Goal: Task Accomplishment & Management: Complete application form

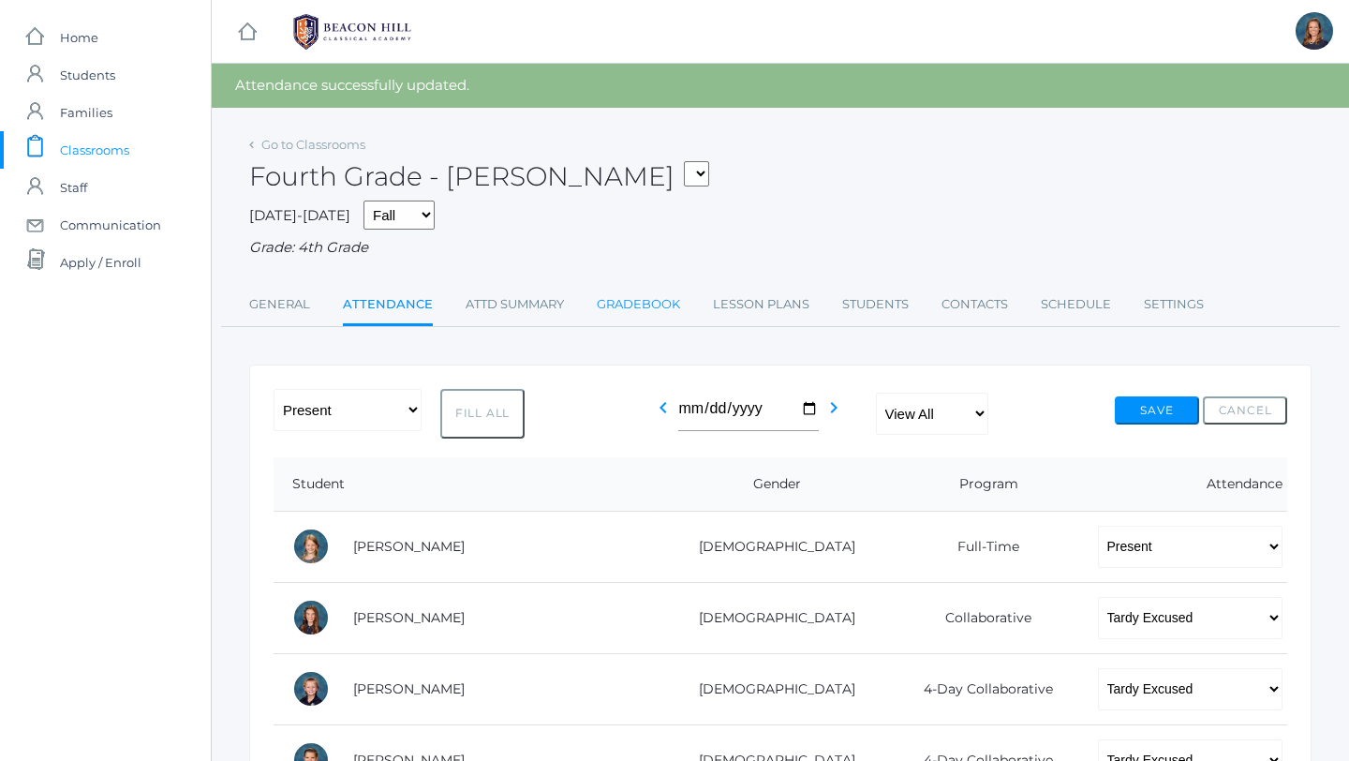
click at [626, 307] on link "Gradebook" at bounding box center [638, 304] width 83 height 37
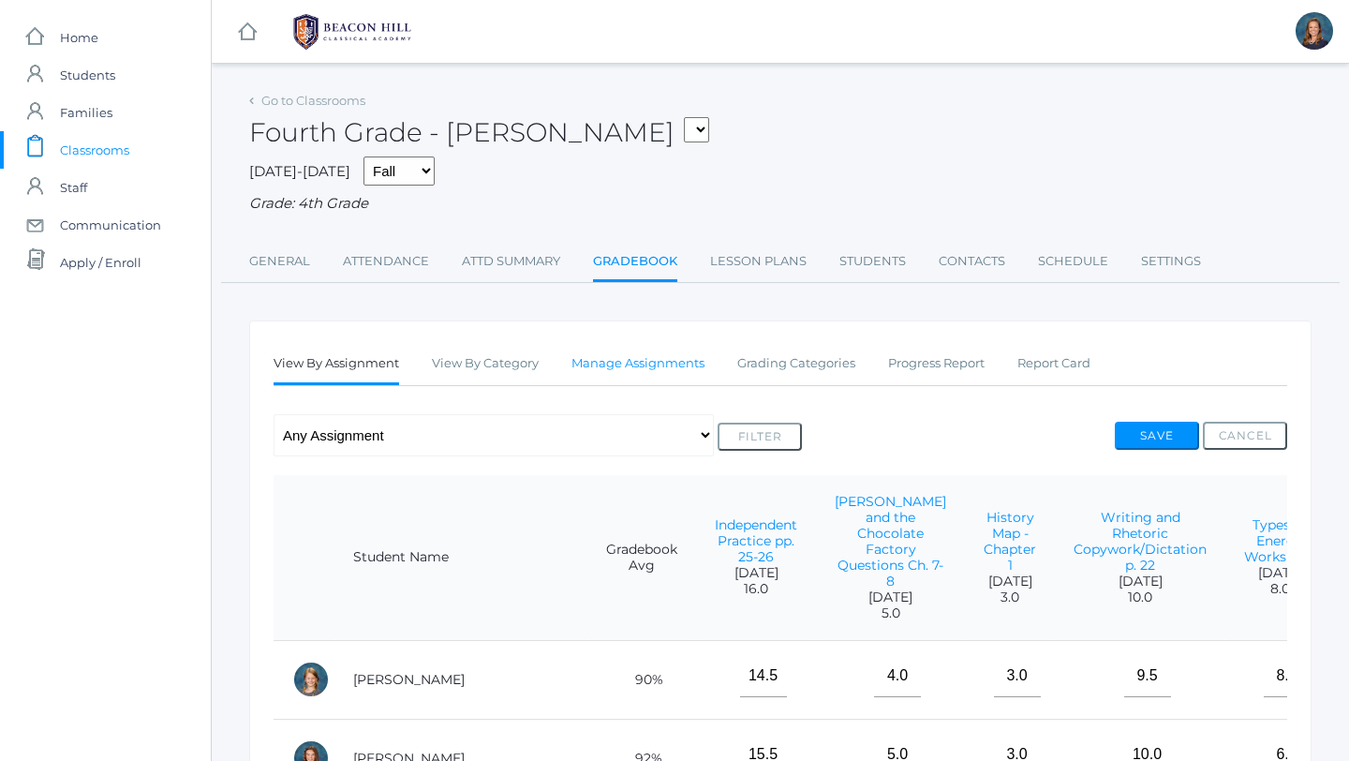
click at [649, 364] on link "Manage Assignments" at bounding box center [637, 363] width 133 height 37
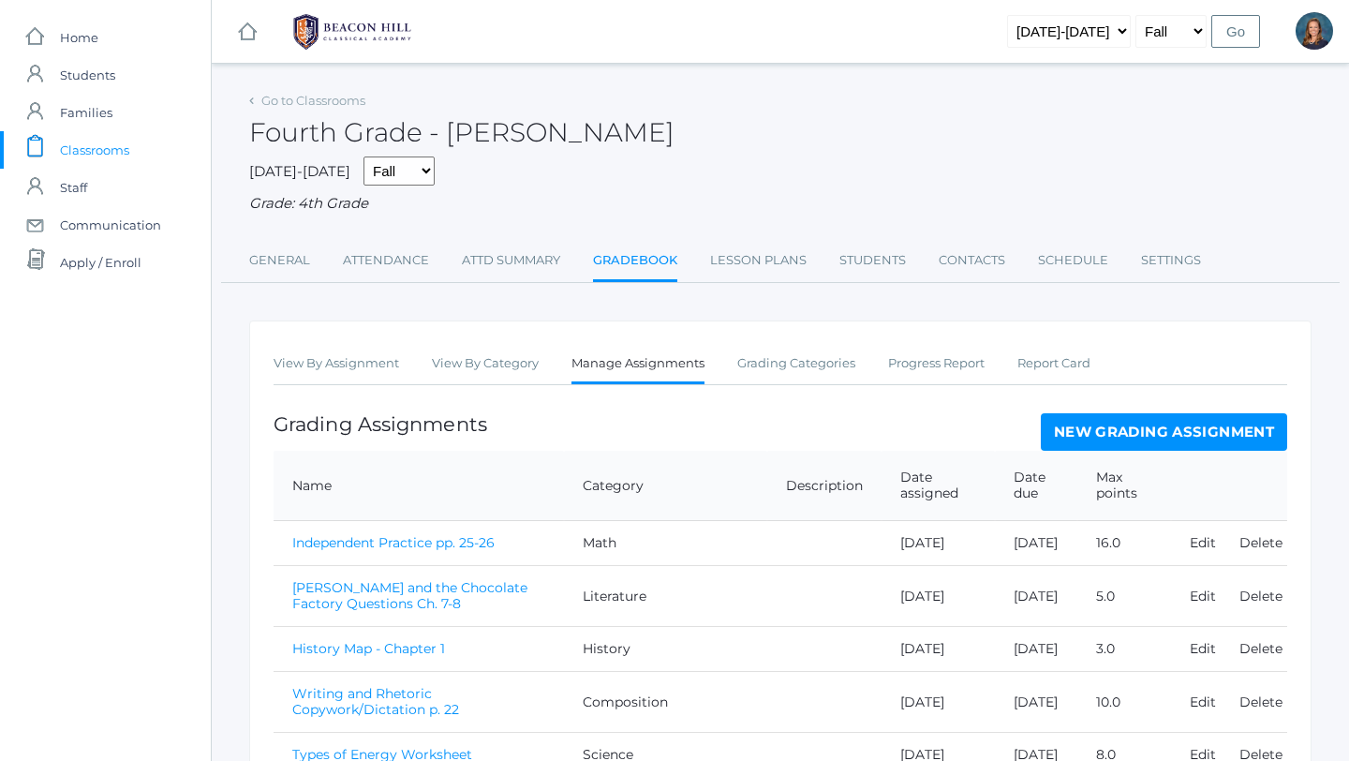
click at [1079, 428] on link "New Grading Assignment" at bounding box center [1164, 431] width 246 height 37
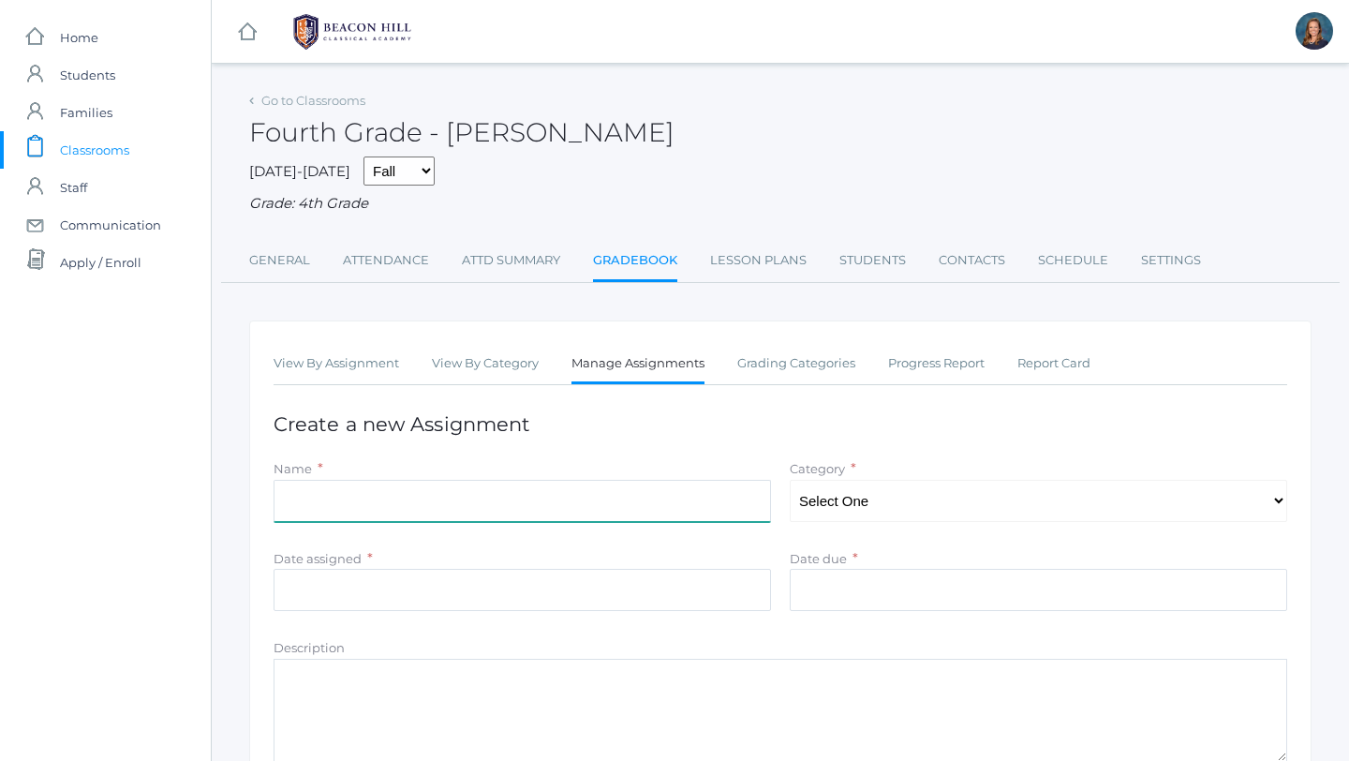
click at [579, 499] on input "Name" at bounding box center [522, 501] width 497 height 42
type input "Independent Practice pp. 59-60"
select select "1127"
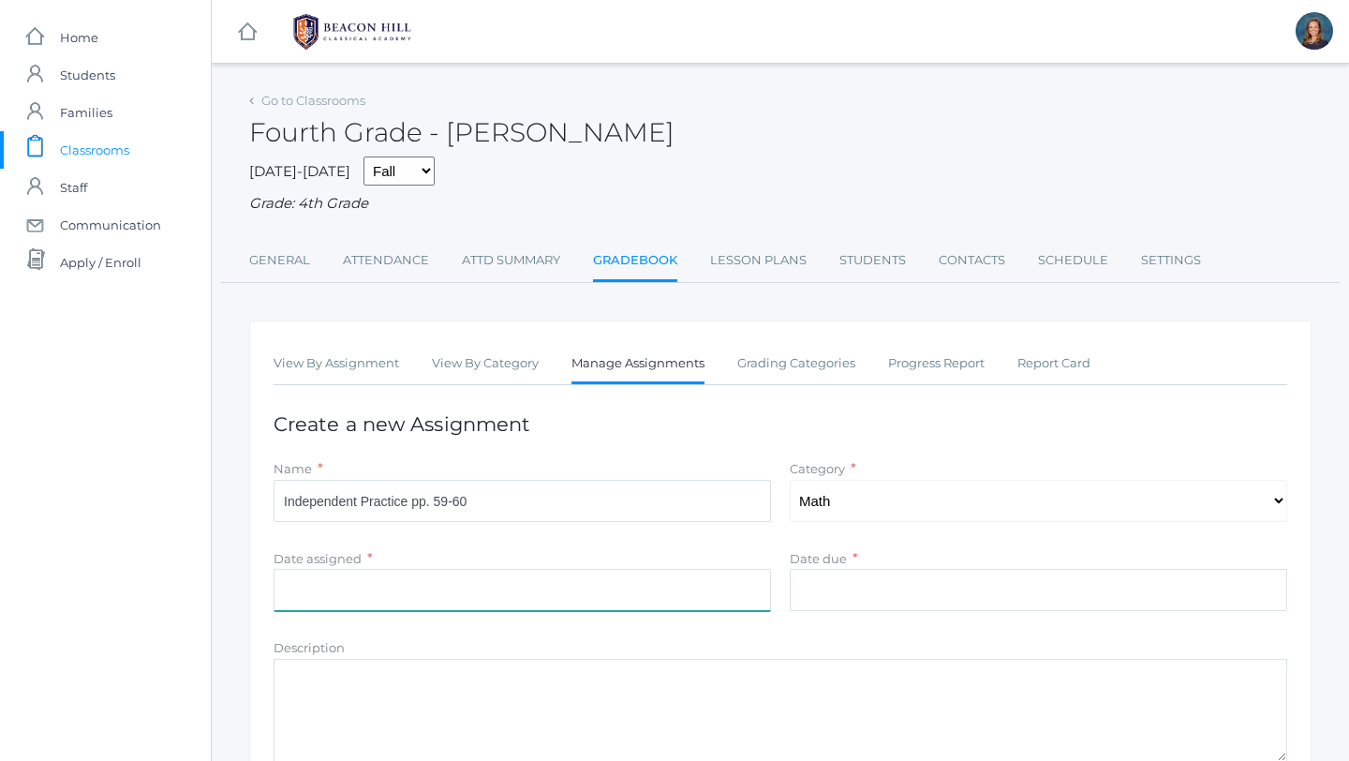
click at [484, 591] on input "Date assigned" at bounding box center [522, 590] width 497 height 42
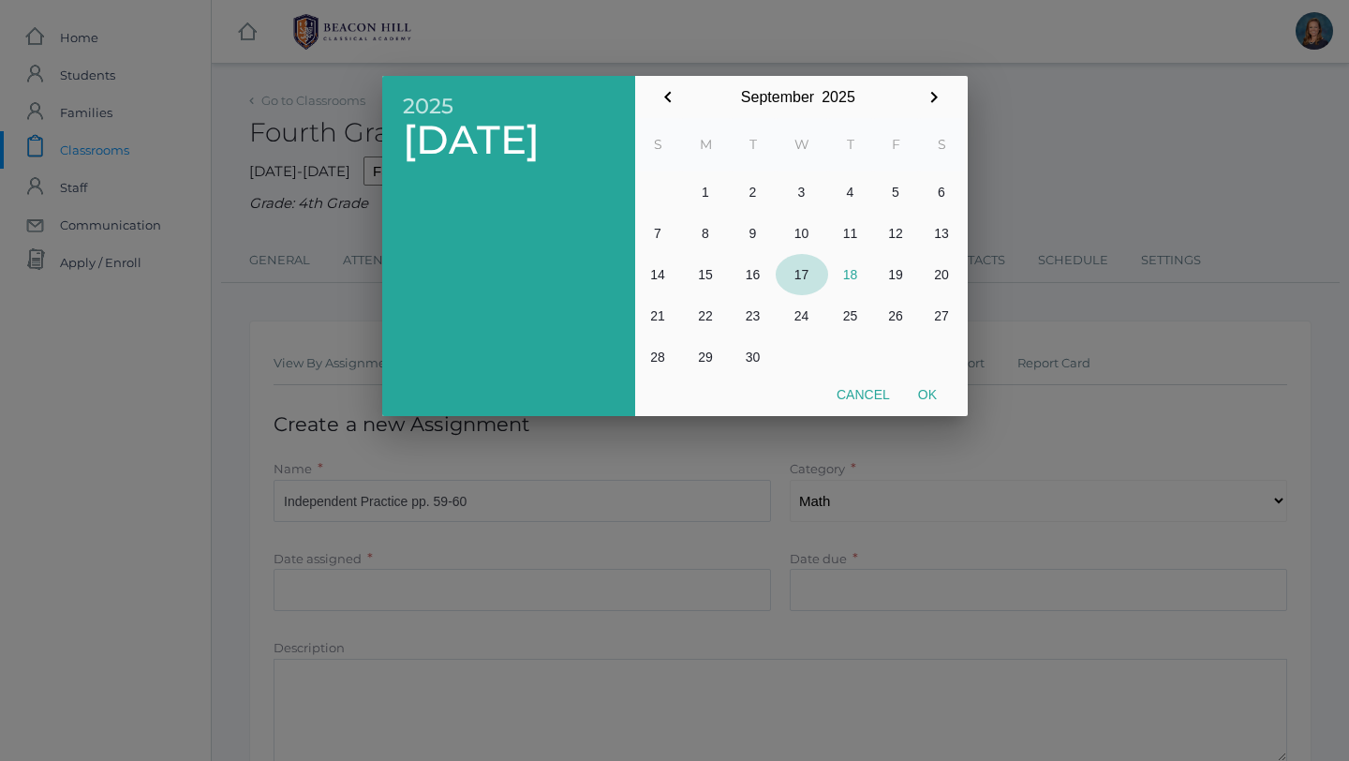
click at [803, 274] on button "17" at bounding box center [802, 274] width 52 height 41
click at [933, 395] on button "Ok" at bounding box center [927, 394] width 47 height 34
type input "[DATE]"
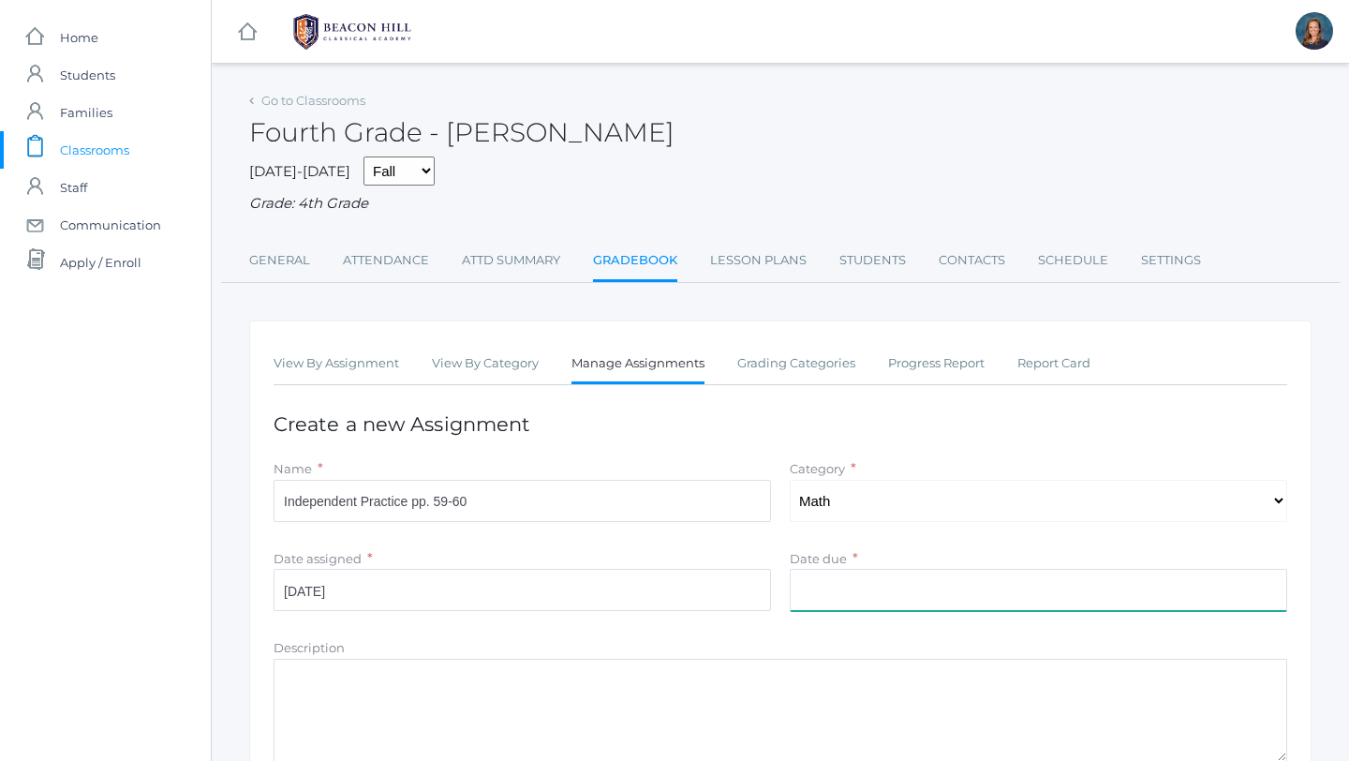
click at [836, 596] on input "Date due" at bounding box center [1038, 590] width 497 height 42
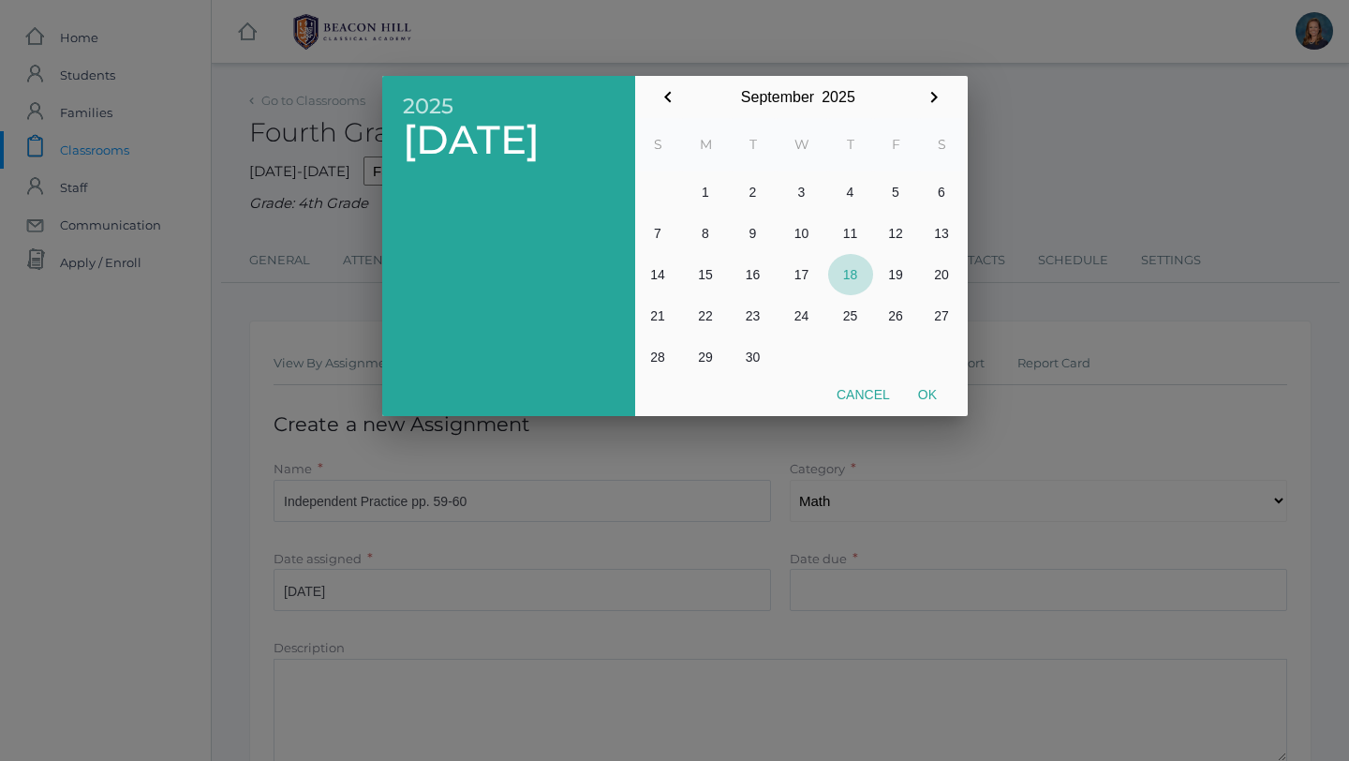
click at [858, 268] on button "18" at bounding box center [850, 274] width 45 height 41
click at [932, 390] on button "Ok" at bounding box center [927, 394] width 47 height 34
type input "[DATE]"
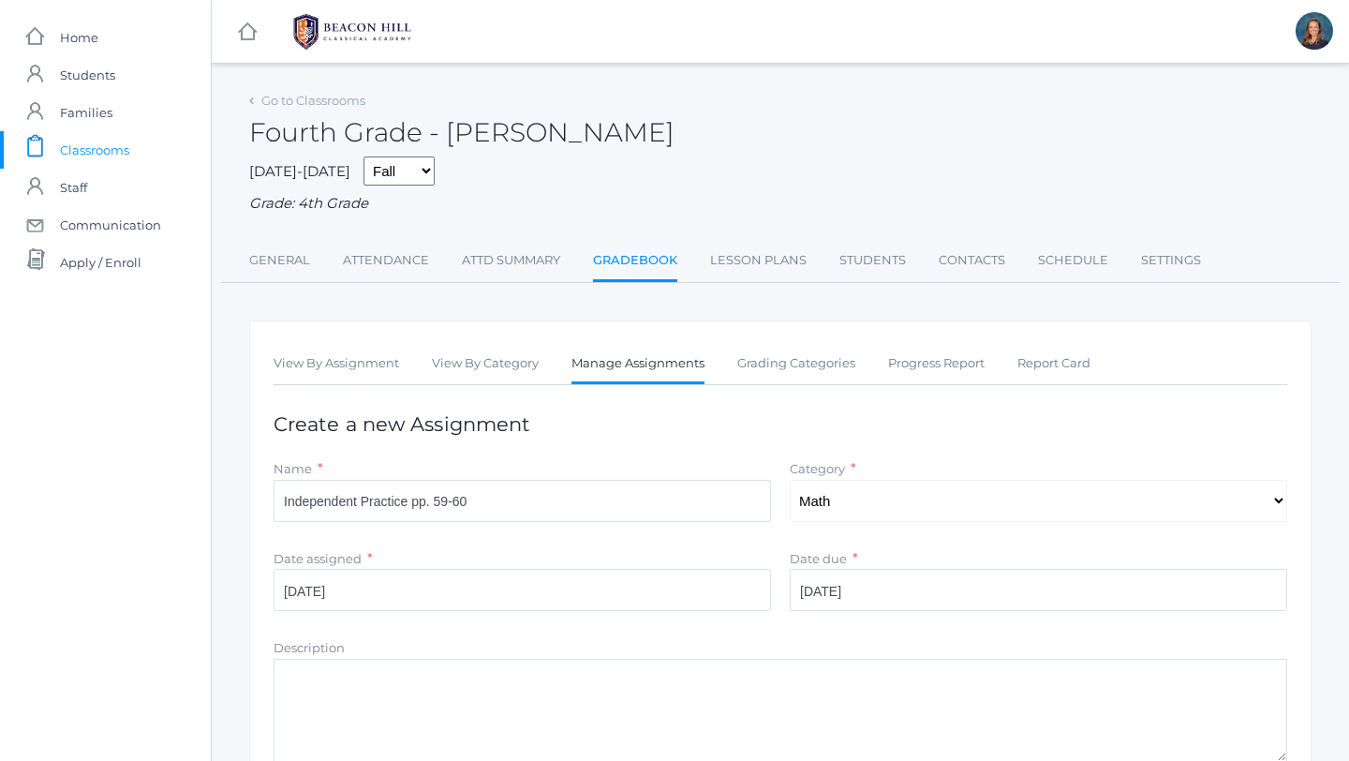
scroll to position [254, 0]
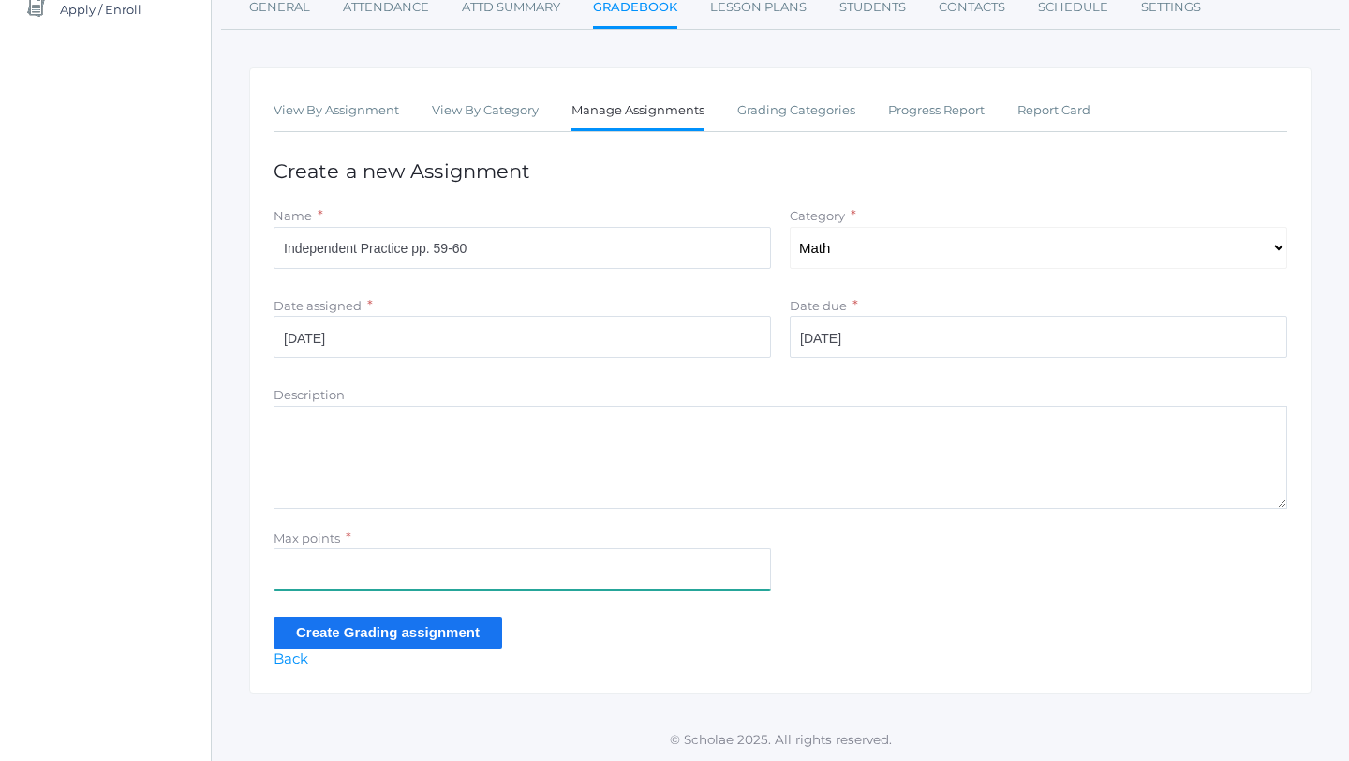
click at [299, 570] on input "Max points" at bounding box center [522, 569] width 497 height 42
type input "11"
click at [331, 633] on input "Create Grading assignment" at bounding box center [388, 631] width 229 height 31
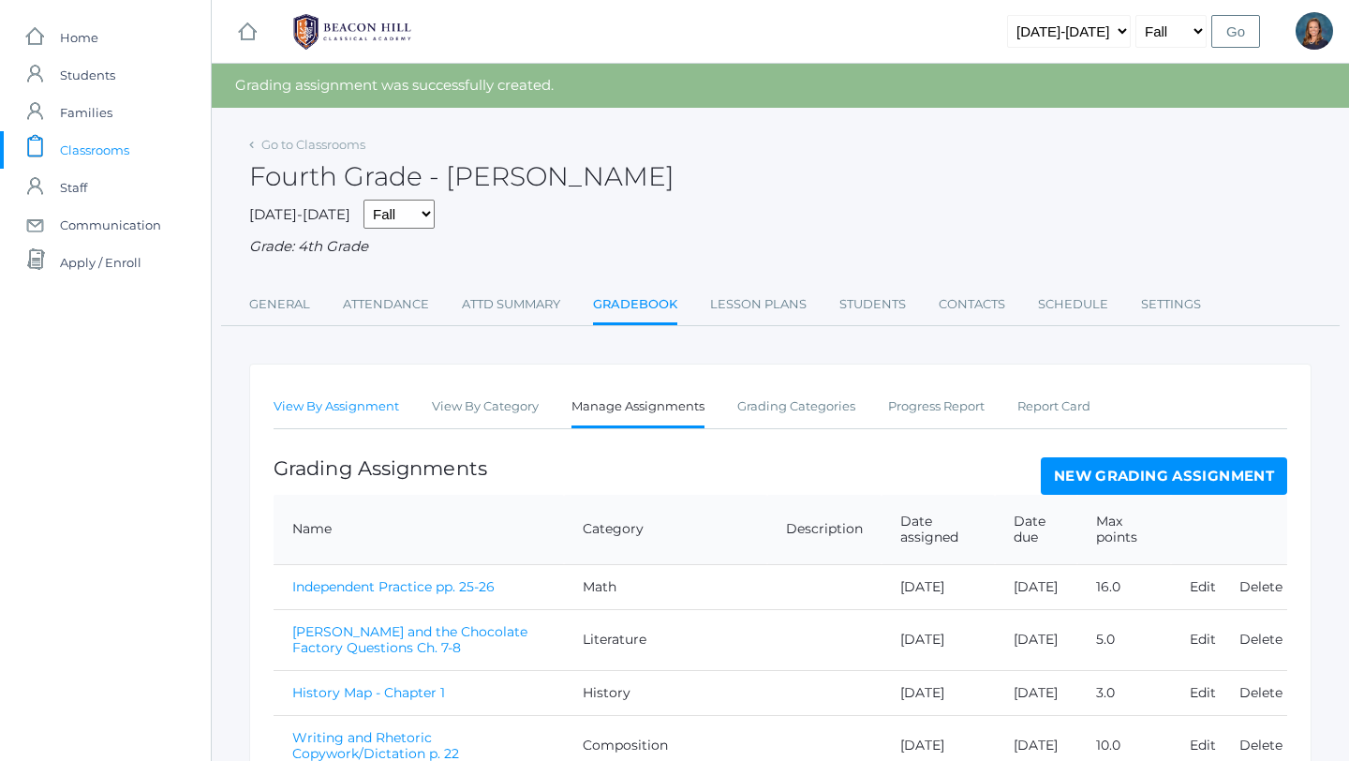
click at [350, 408] on link "View By Assignment" at bounding box center [337, 406] width 126 height 37
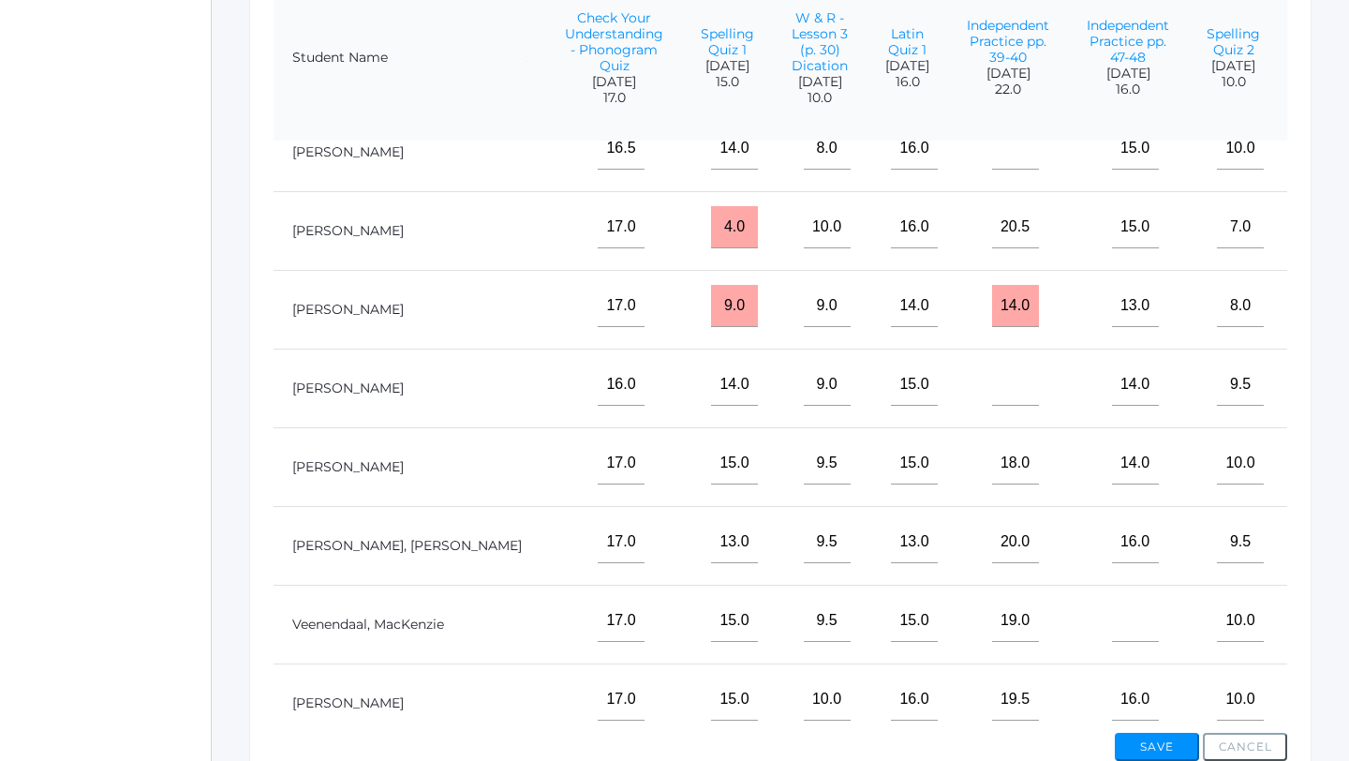
scroll to position [826, 788]
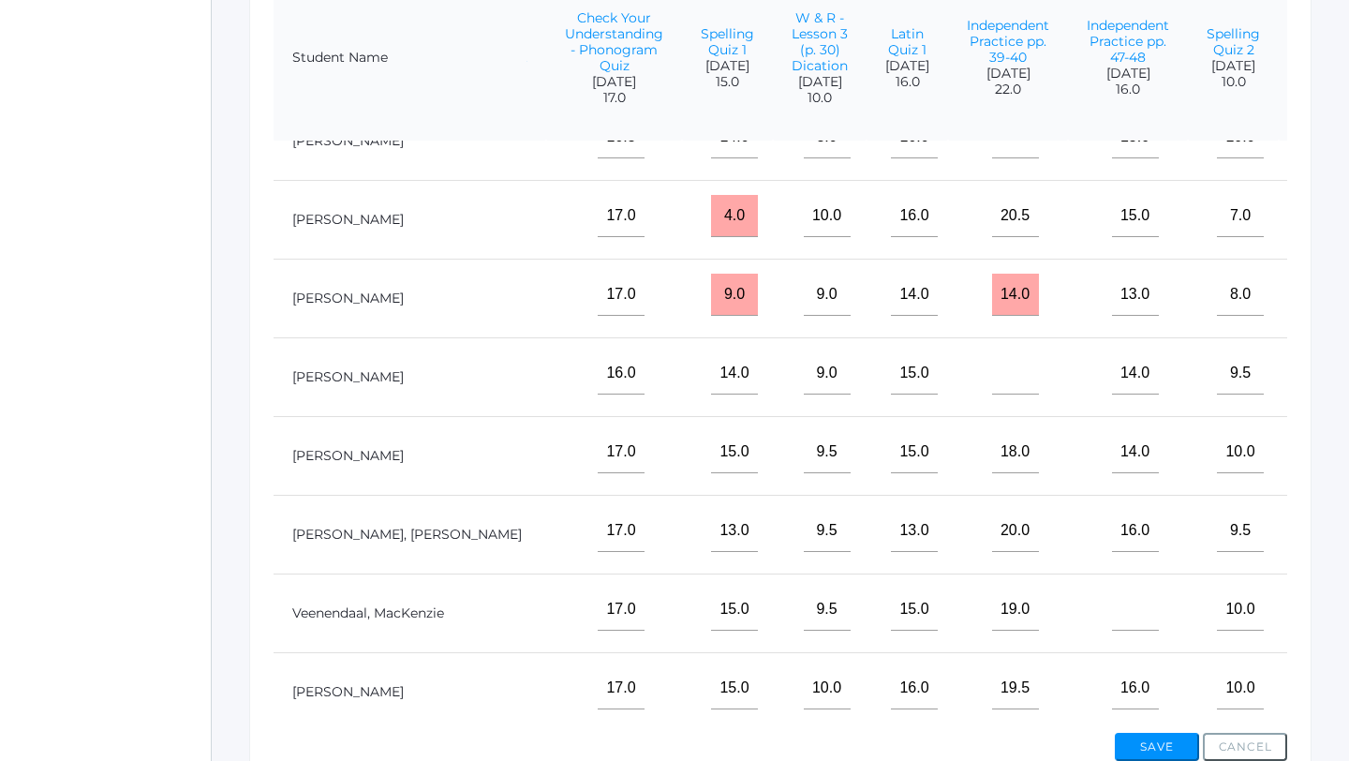
click at [1323, 552] on input"] "text" at bounding box center [1346, 531] width 47 height 42
type input"] "9"
click at [1323, 620] on input"] "text" at bounding box center [1346, 609] width 47 height 42
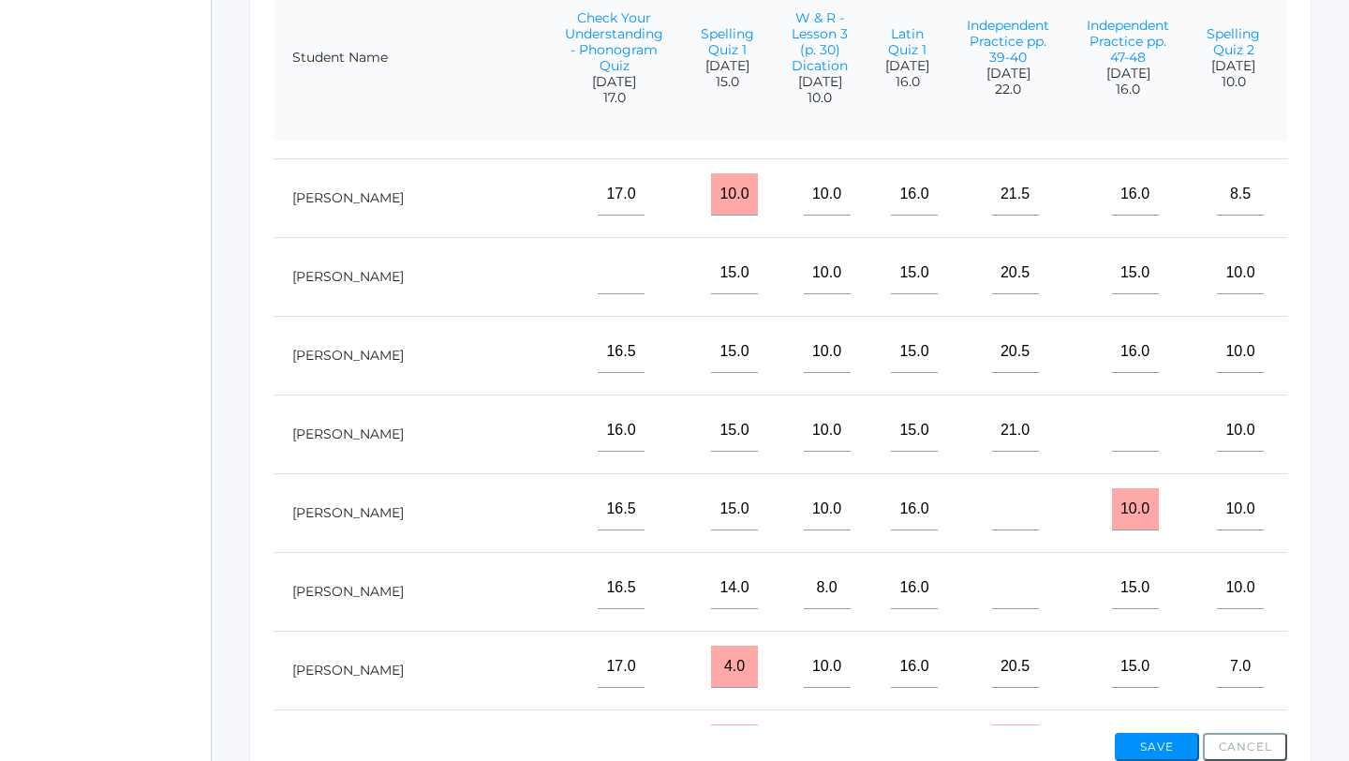
scroll to position [371, 788]
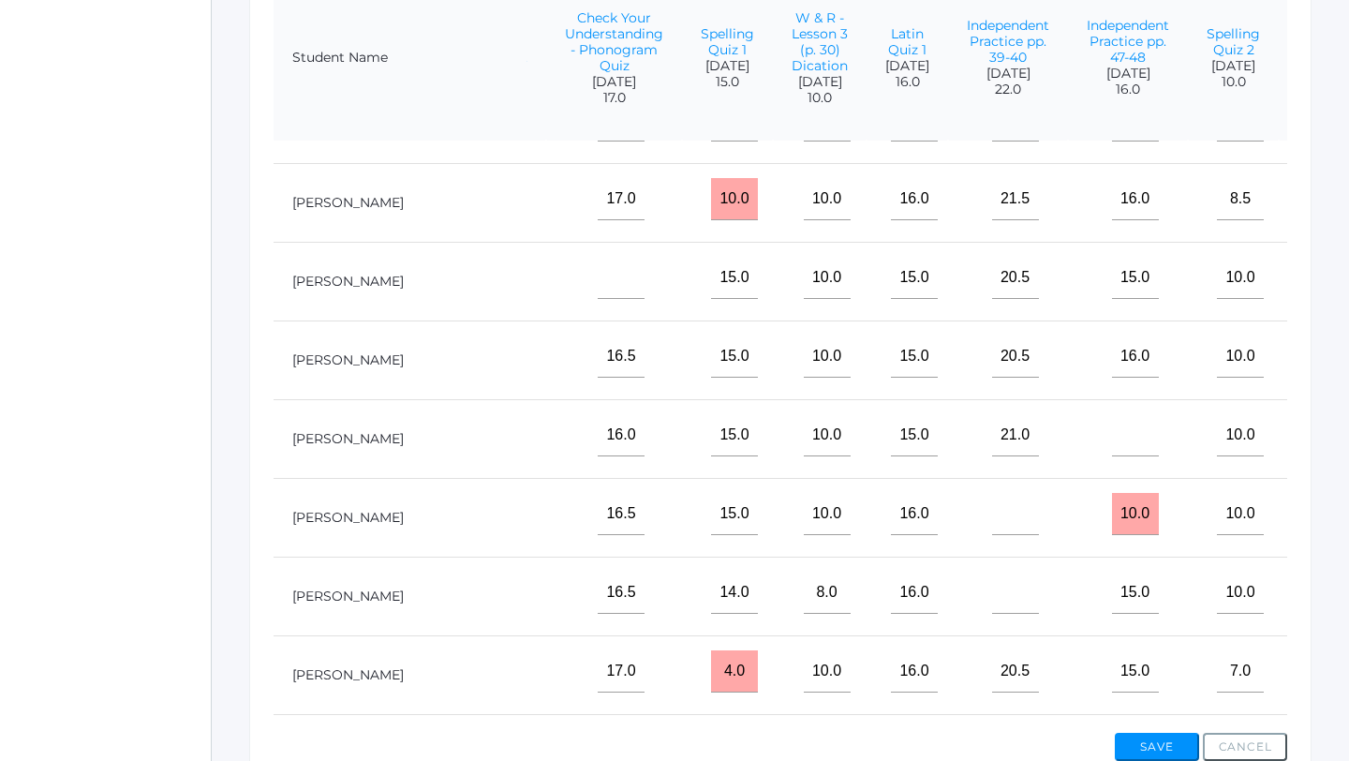
type input"] "9.5"
click at [1323, 299] on input"] "text" at bounding box center [1346, 278] width 47 height 42
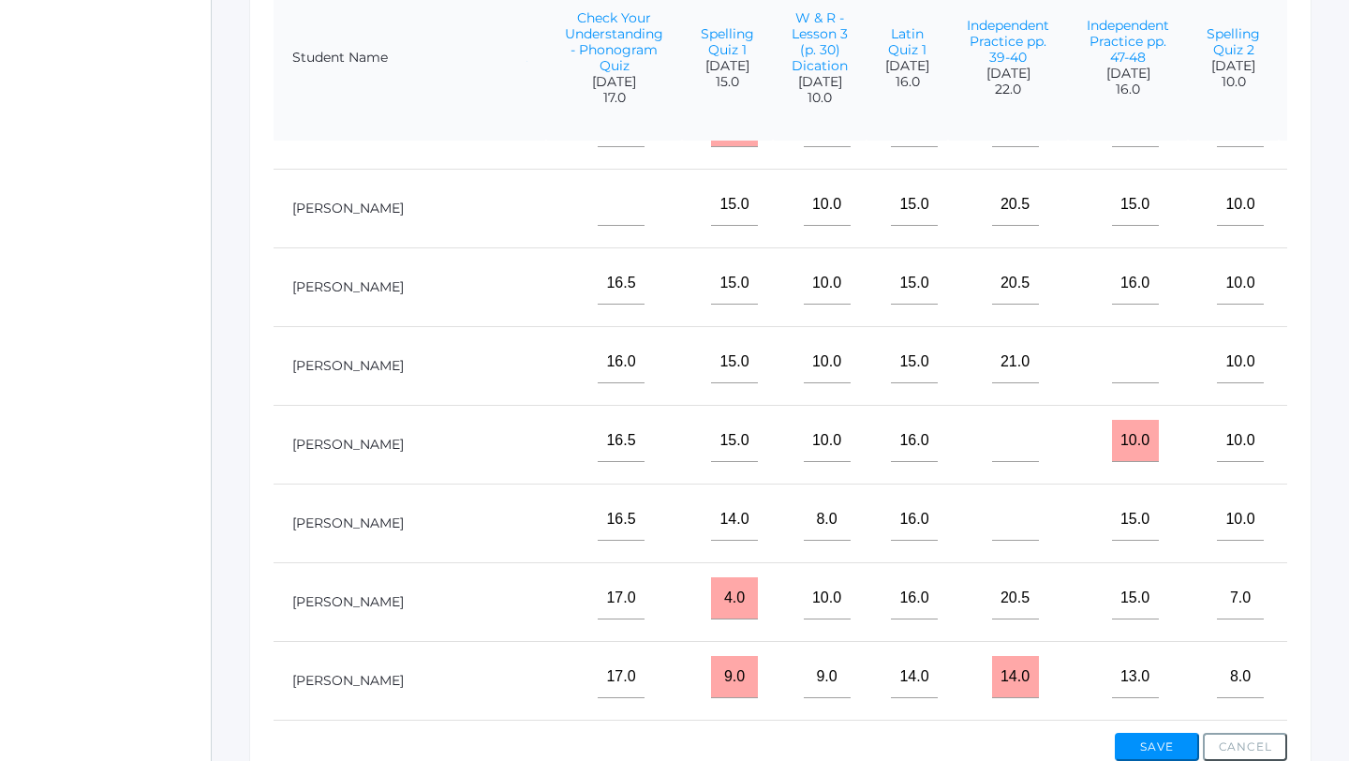
scroll to position [482, 788]
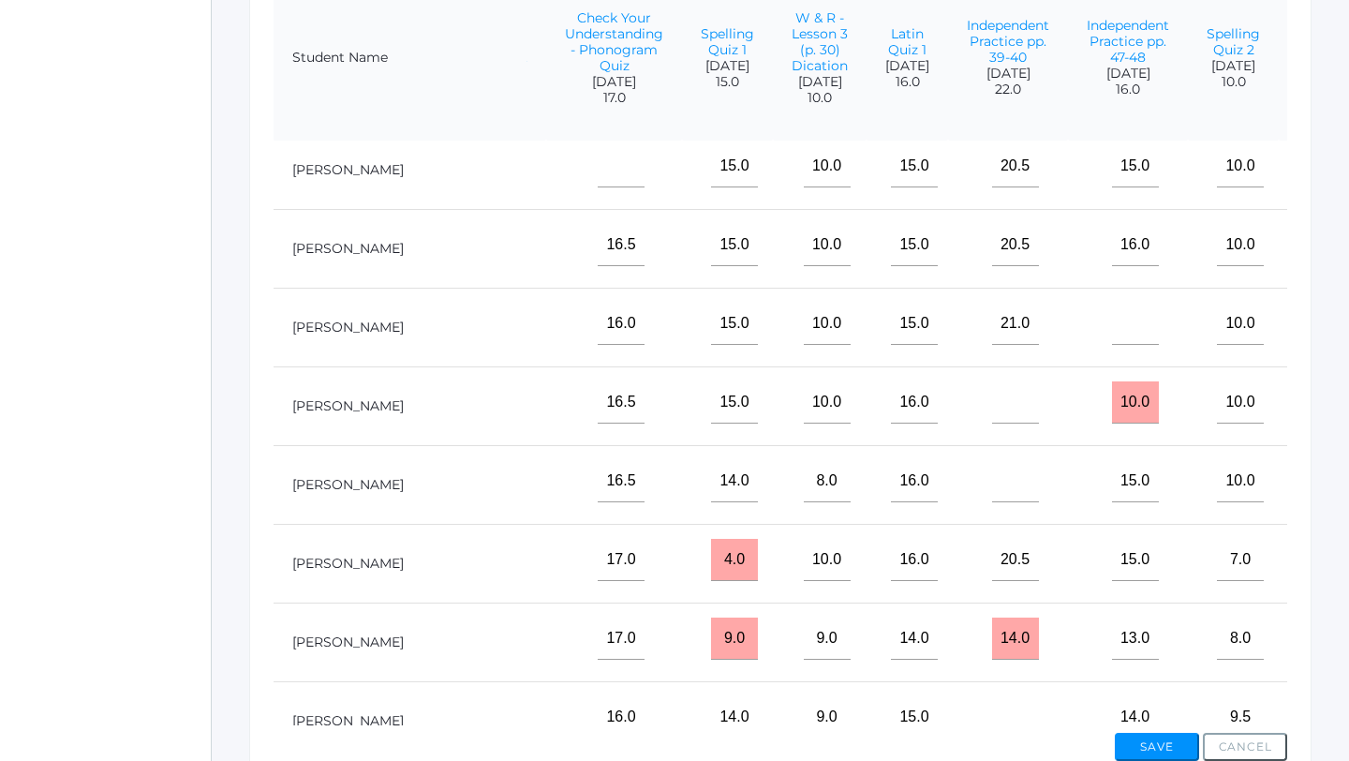
type input"] "8"
click at [1323, 566] on input"] "text" at bounding box center [1346, 560] width 47 height 42
type input"] "6.5"
click at [1323, 266] on input"] "text" at bounding box center [1346, 245] width 47 height 42
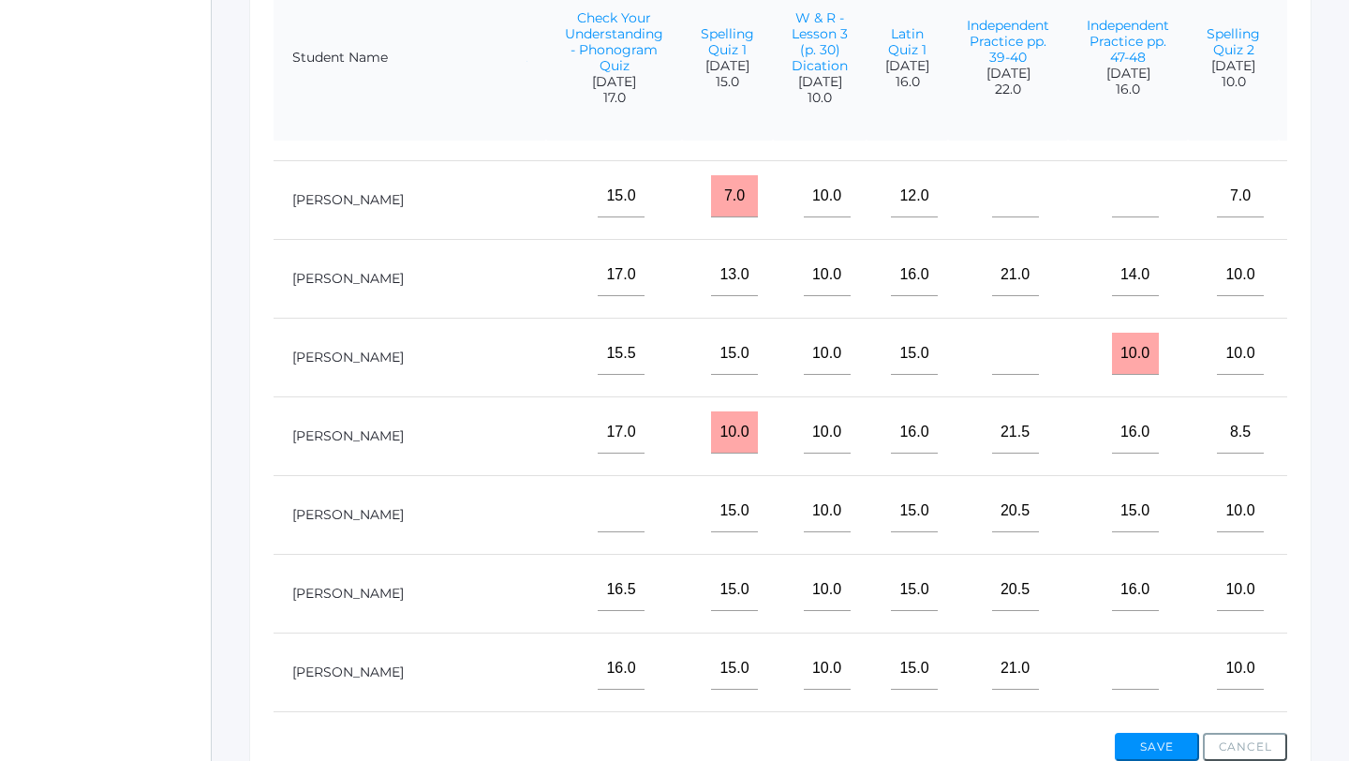
scroll to position [130, 788]
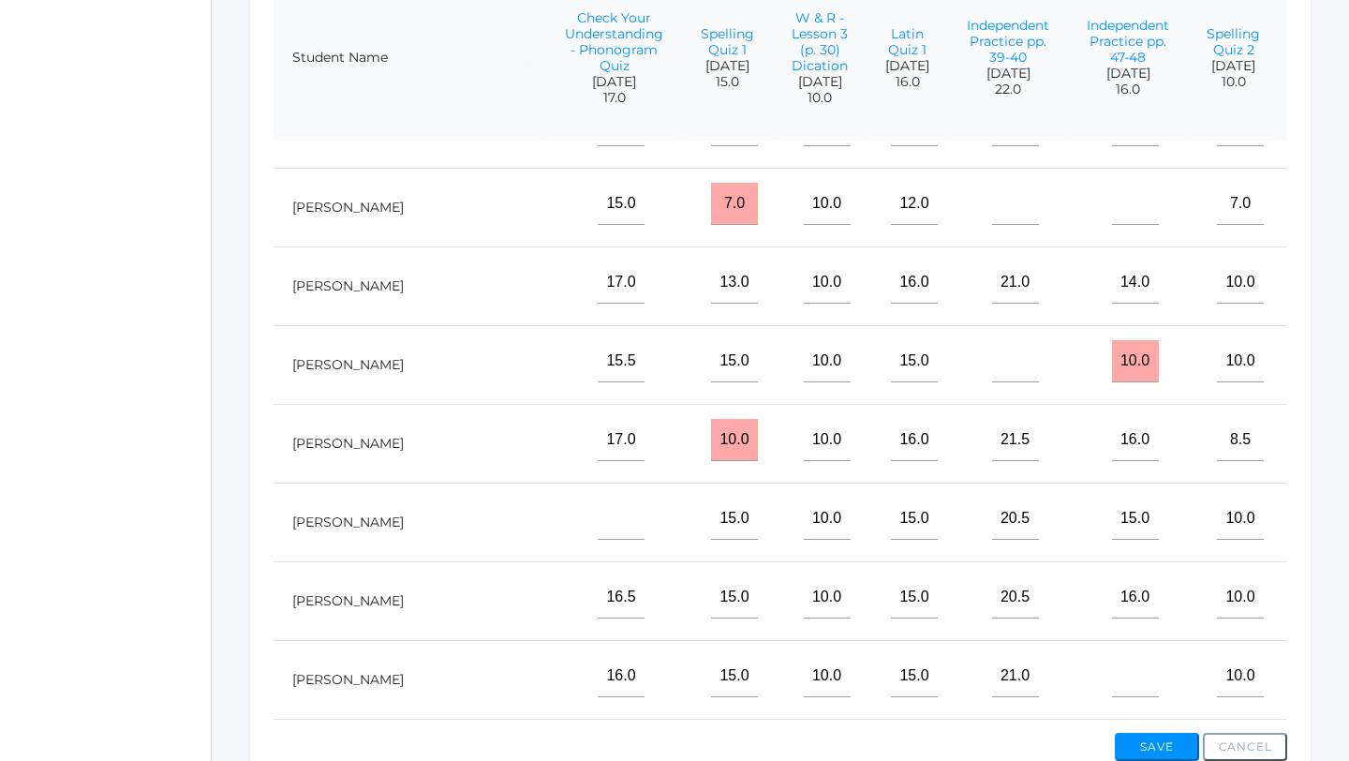
type input"] "9.5"
click at [1323, 291] on input"] "text" at bounding box center [1346, 282] width 47 height 42
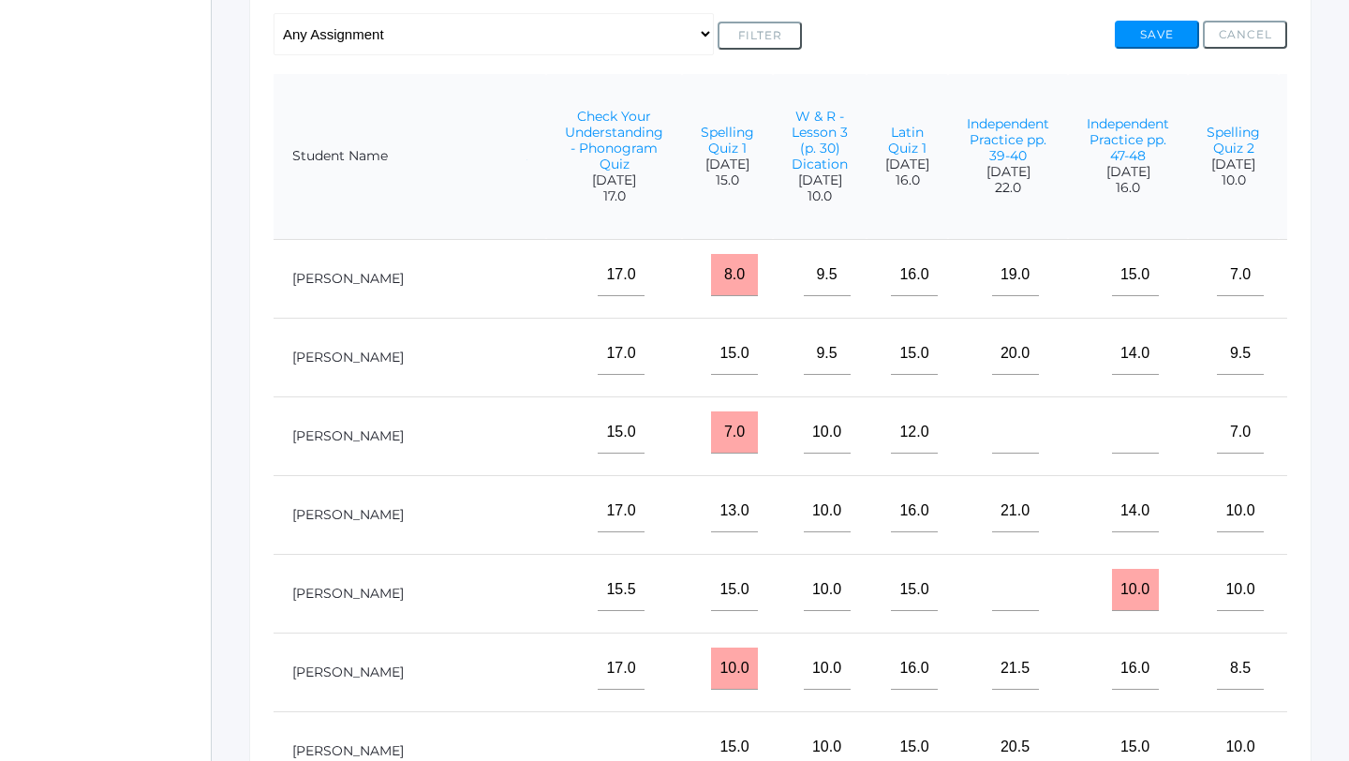
scroll to position [392, 0]
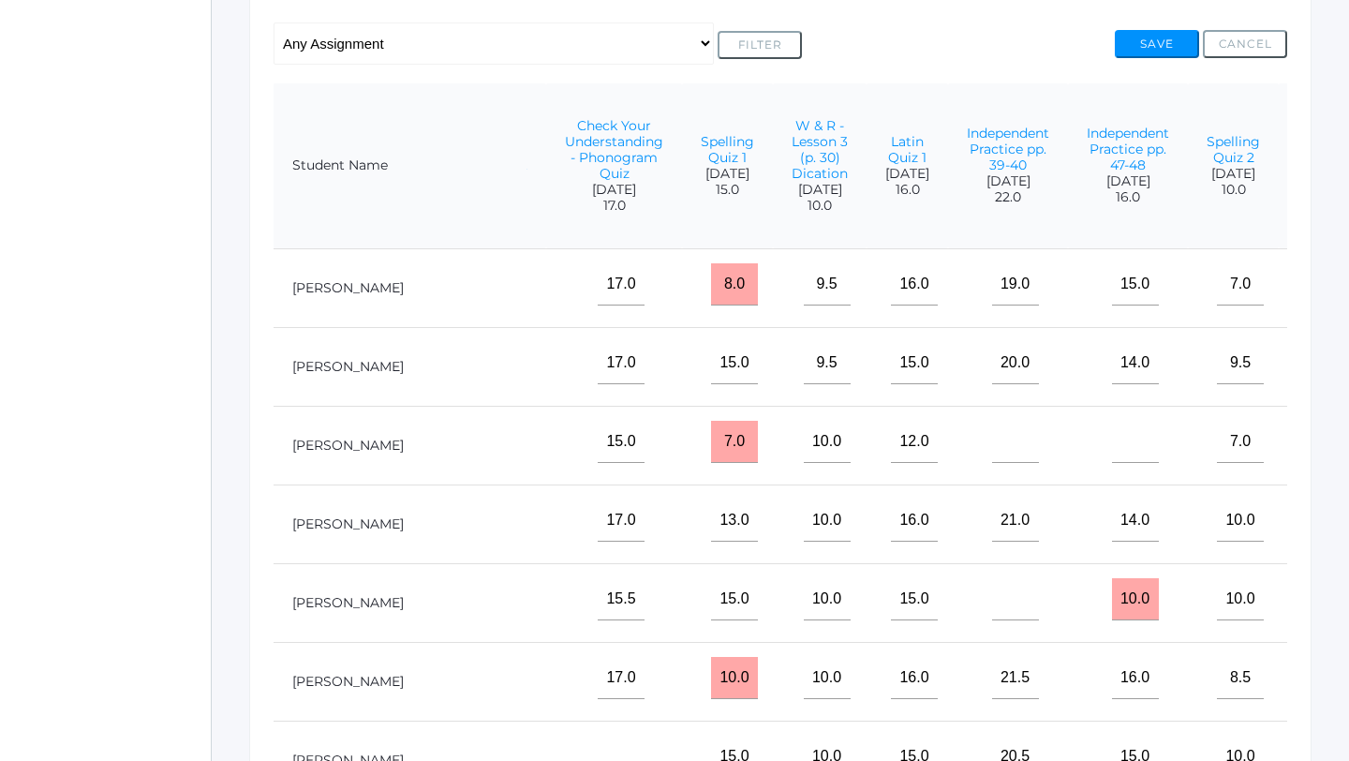
type input"] "10.5"
click at [1323, 384] on input"] "text" at bounding box center [1346, 363] width 47 height 42
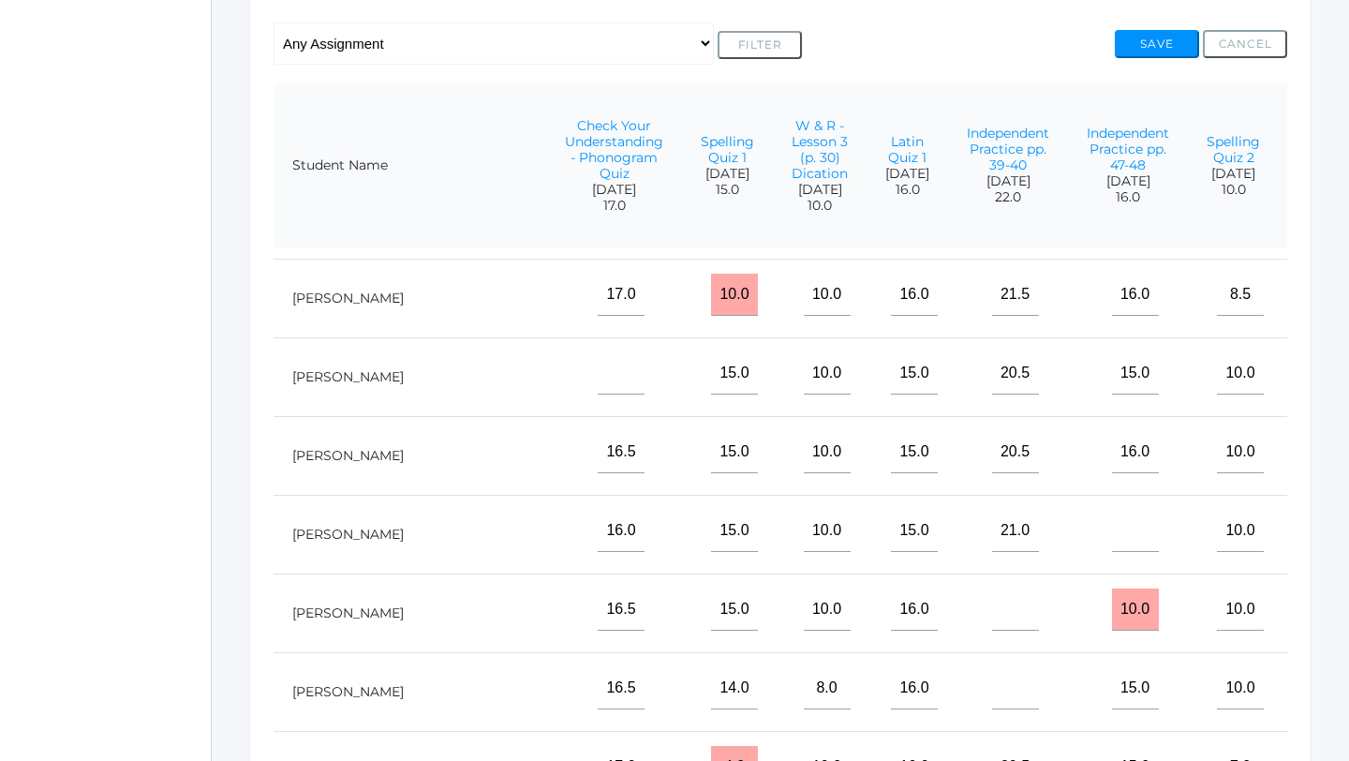
scroll to position [384, 788]
type input"] "9.5"
click at [1323, 615] on input"] "text" at bounding box center [1346, 608] width 47 height 42
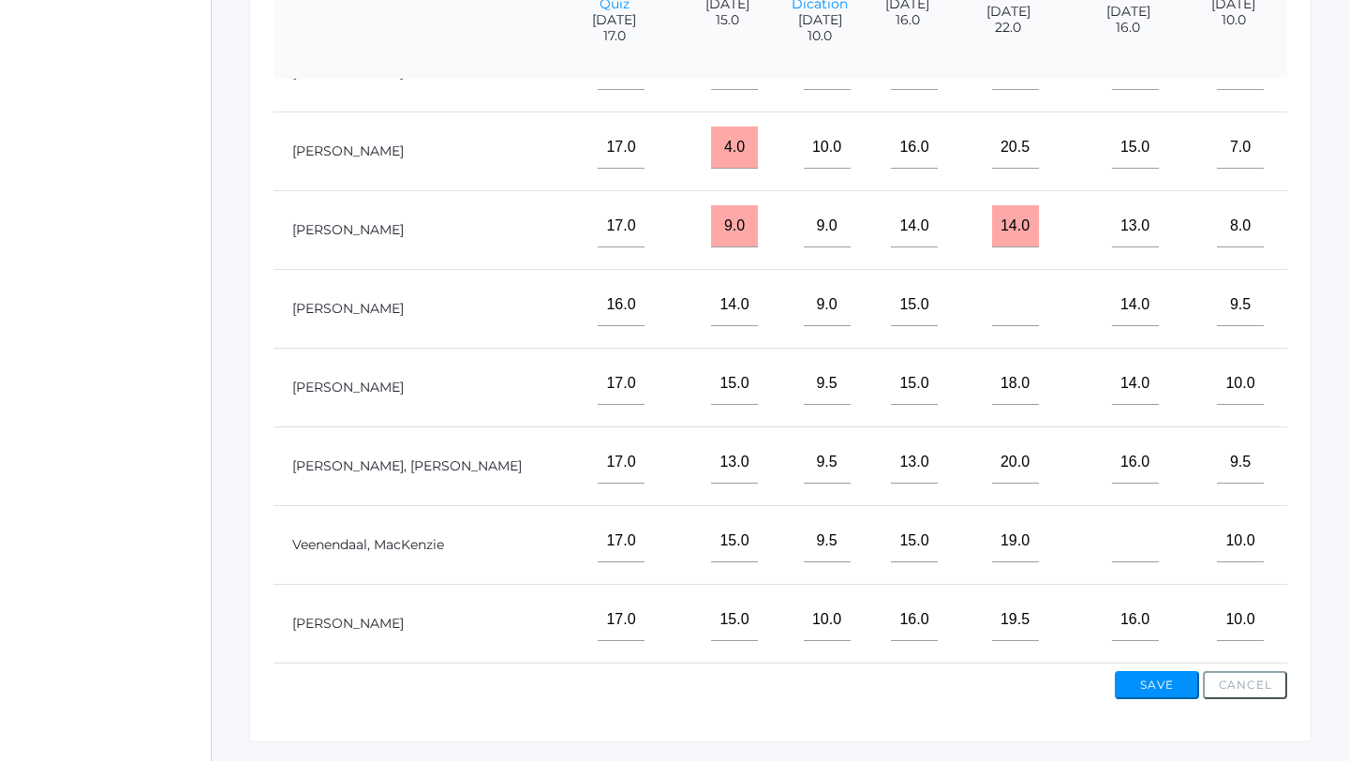
scroll to position [568, 0]
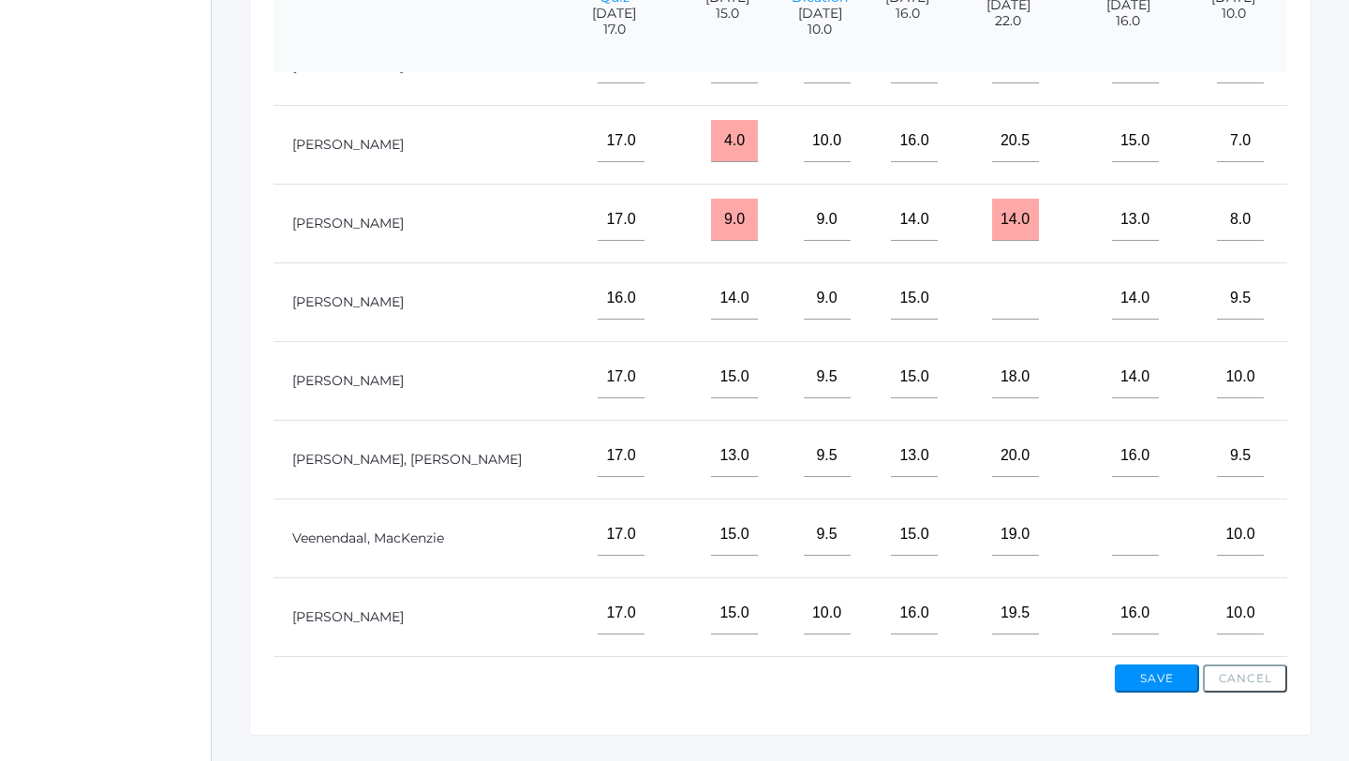
type input"] "7.5"
click at [1323, 623] on input"] "text" at bounding box center [1346, 613] width 47 height 42
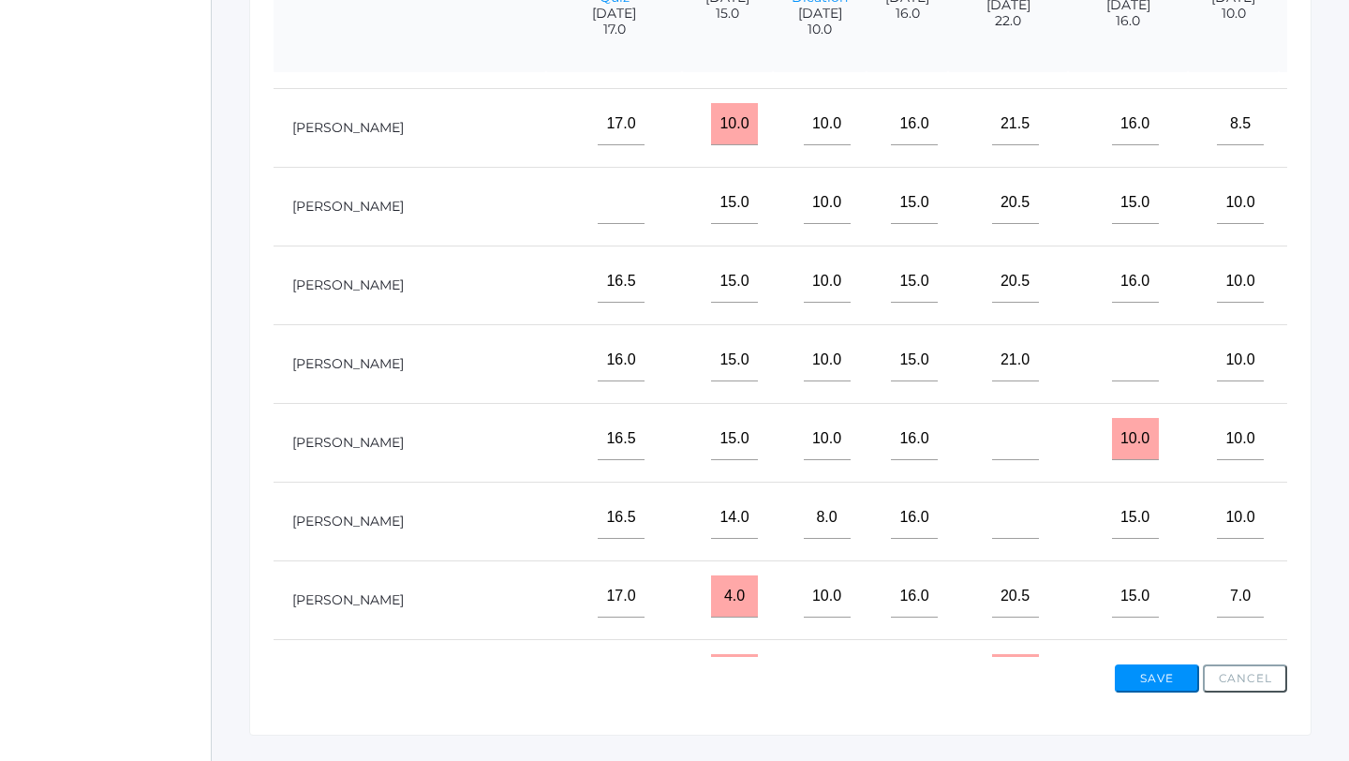
scroll to position [373, 788]
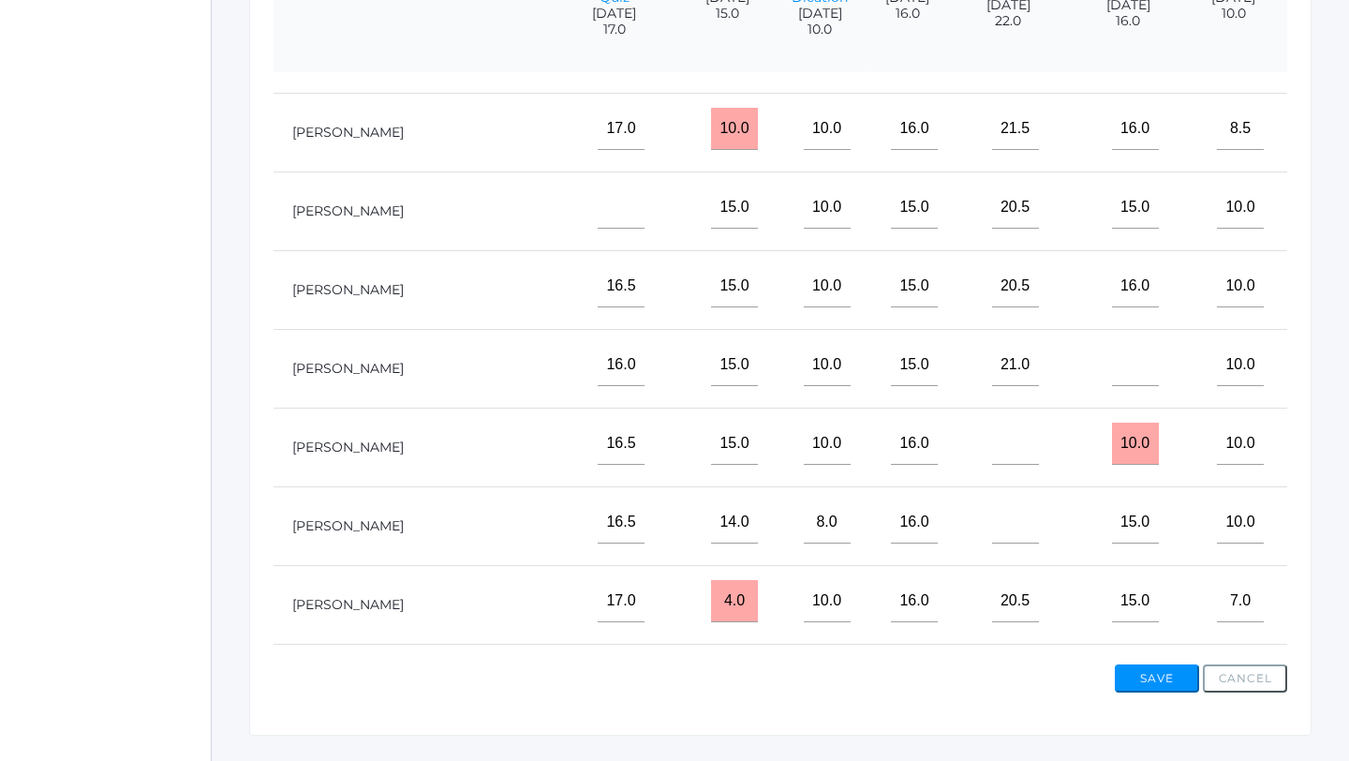
type input"] "9.5"
click at [1323, 362] on input"] "text" at bounding box center [1346, 365] width 47 height 42
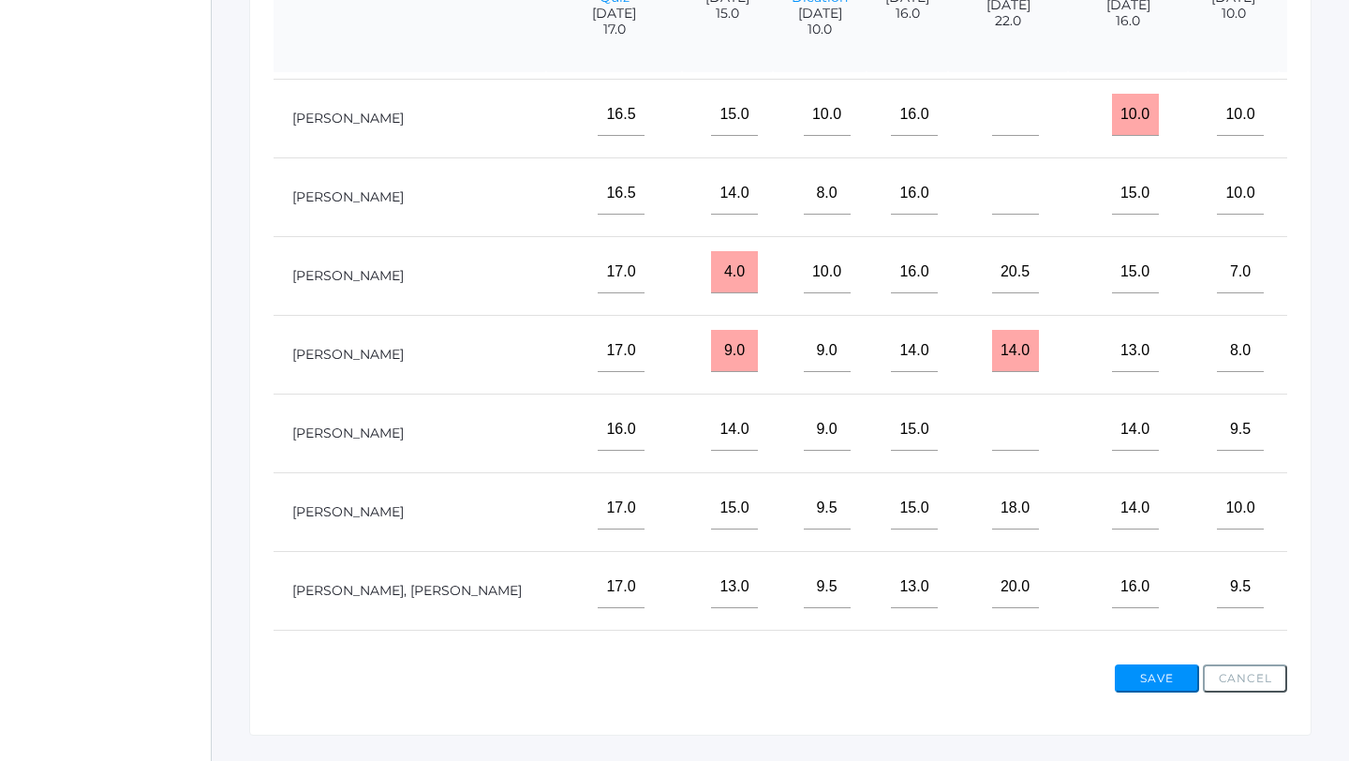
scroll to position [704, 788]
type input"] "9"
click at [1323, 448] on input"] "text" at bounding box center [1346, 427] width 47 height 42
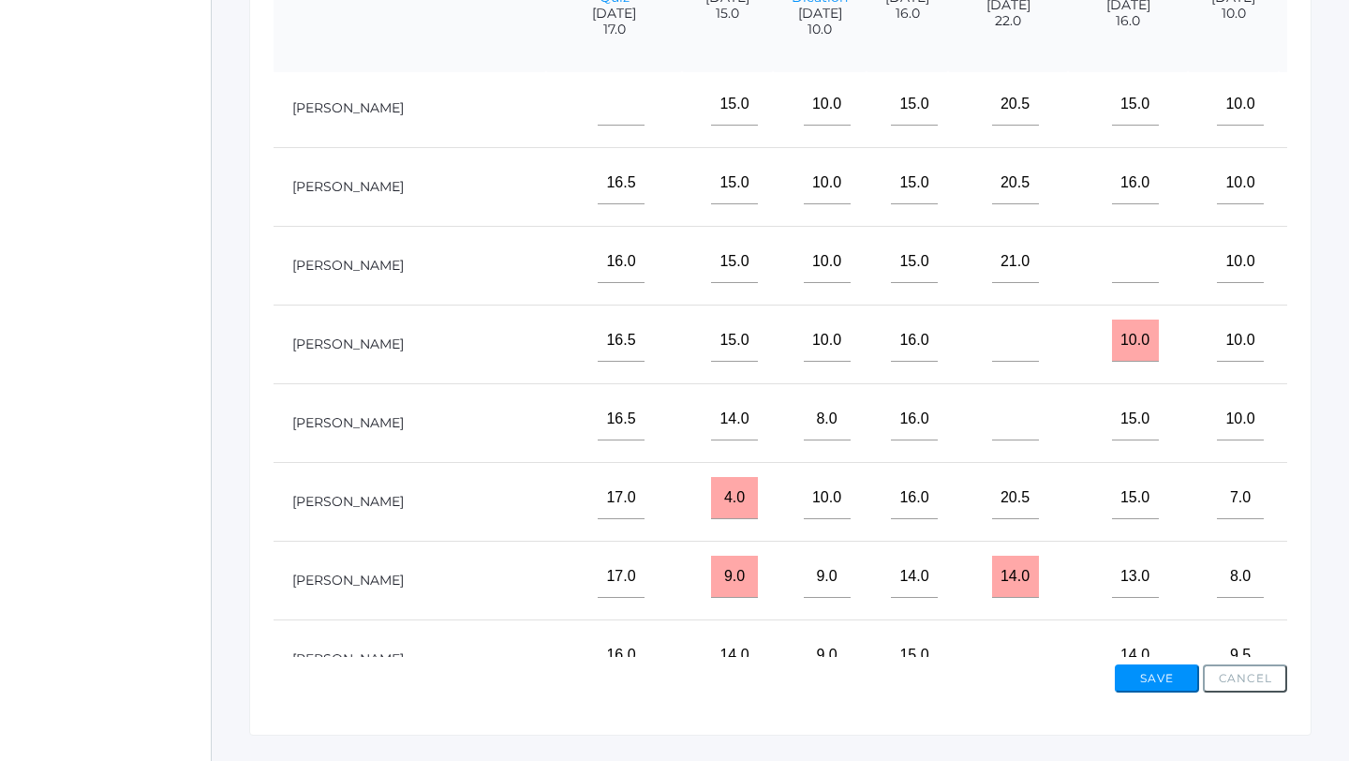
scroll to position [474, 788]
type input"] "9.5"
click at [1323, 442] on input"] "text" at bounding box center [1346, 421] width 47 height 42
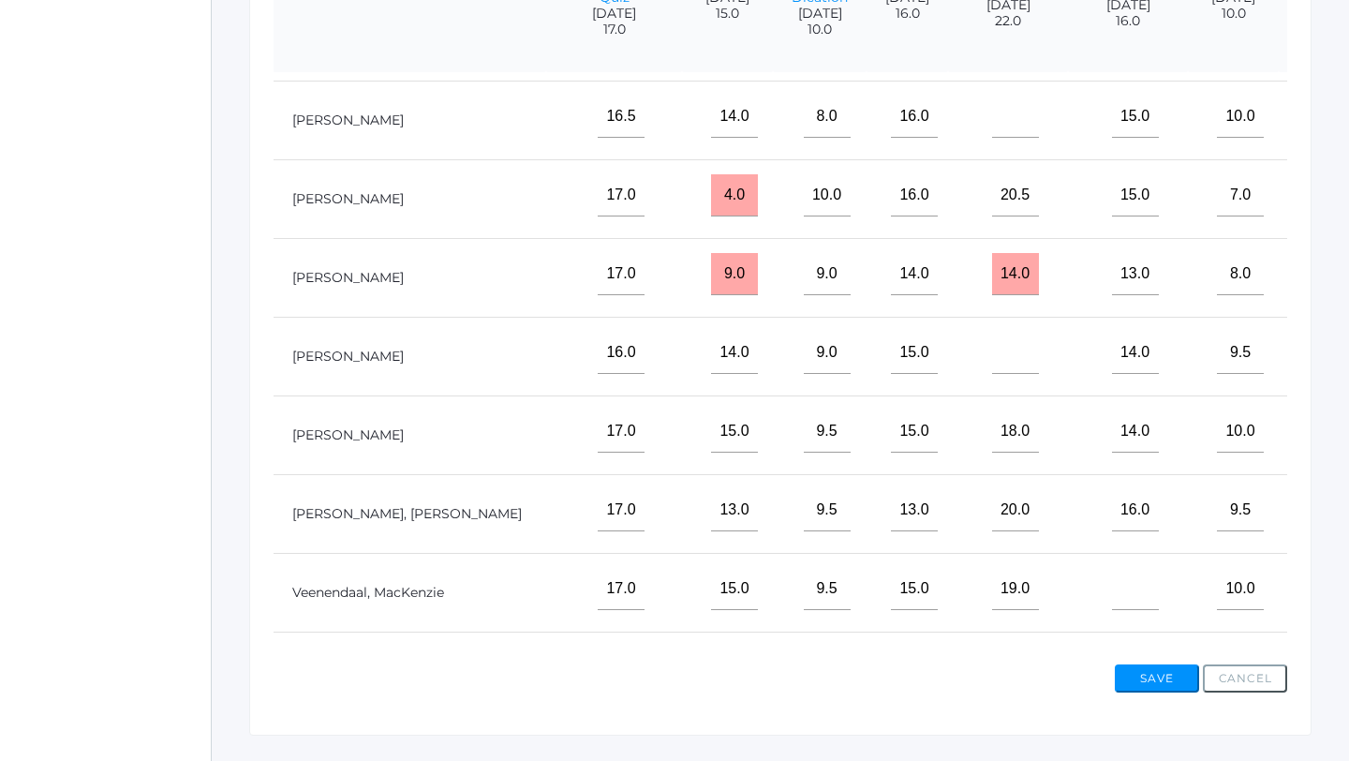
scroll to position [782, 788]
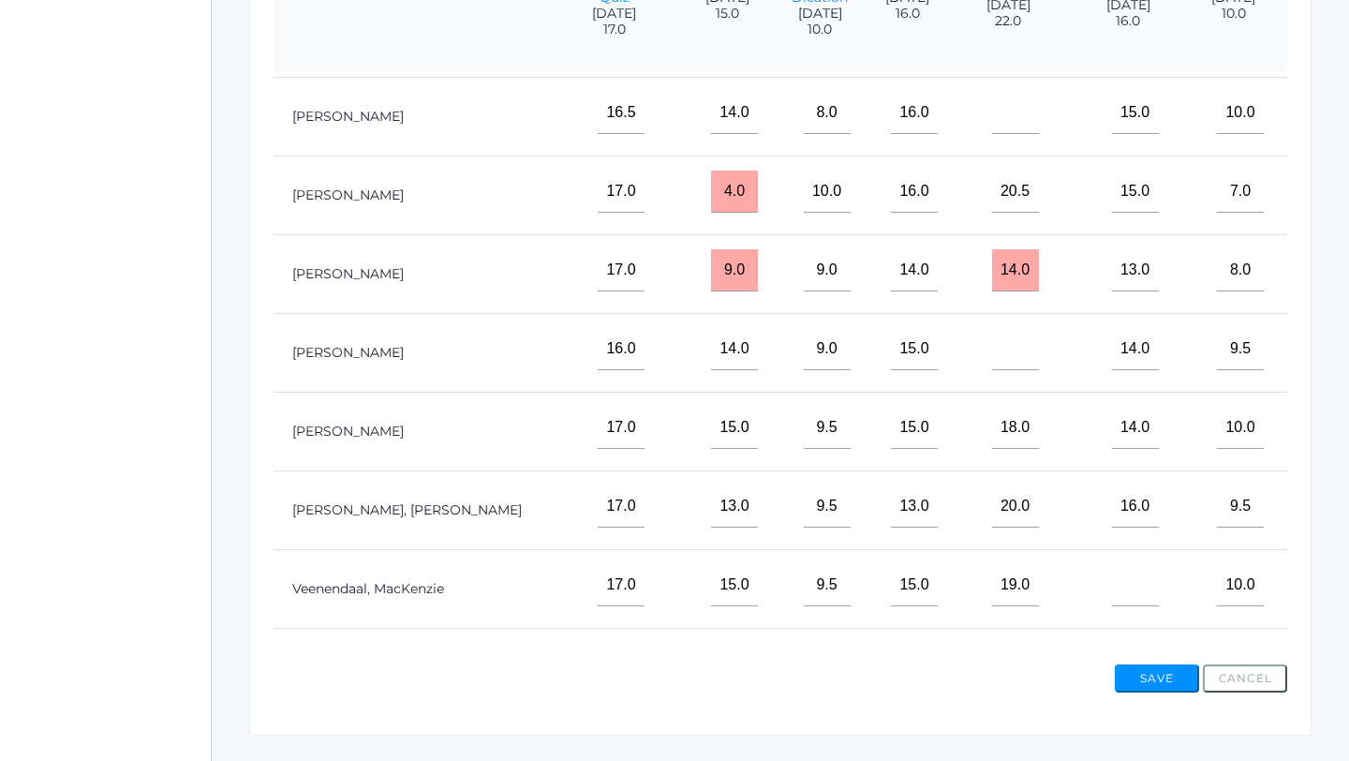
type input"] "11"
click at [1323, 447] on input"] "text" at bounding box center [1346, 428] width 47 height 42
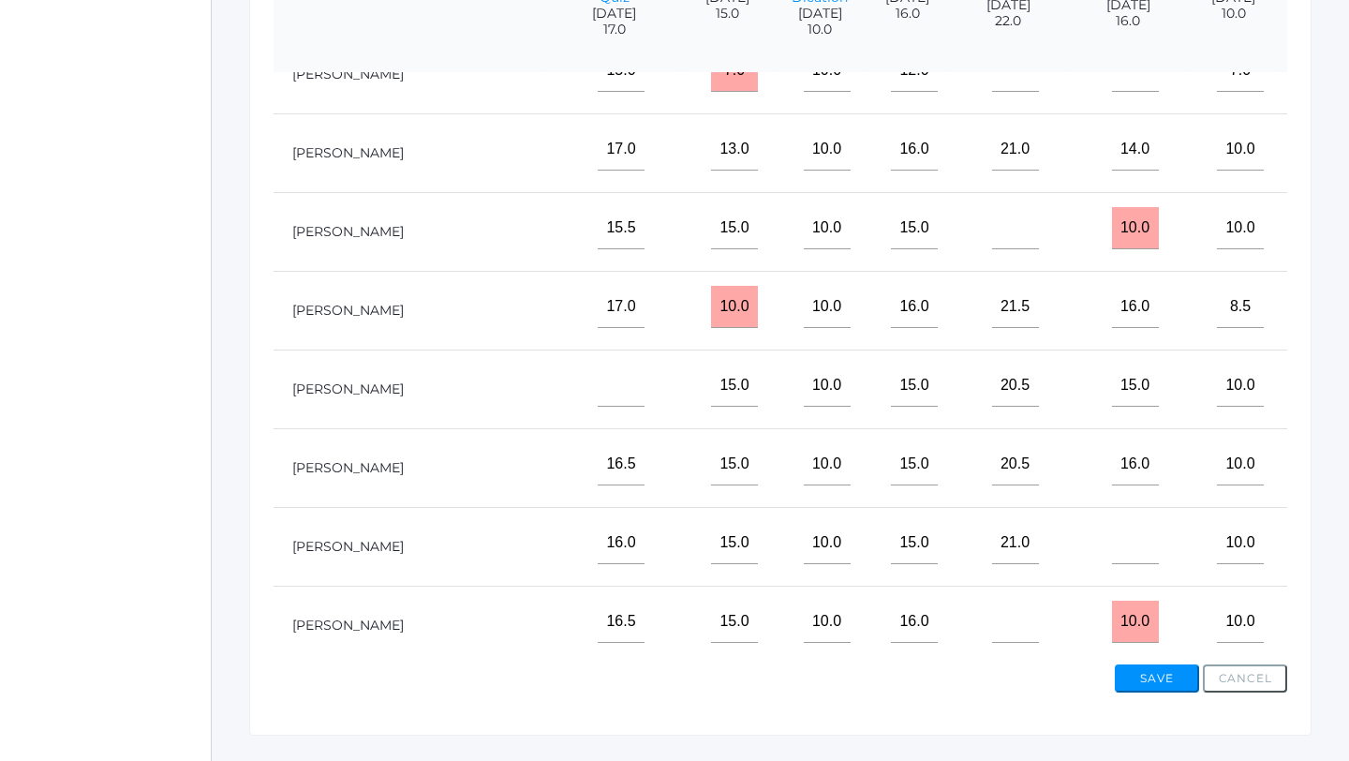
scroll to position [0, 788]
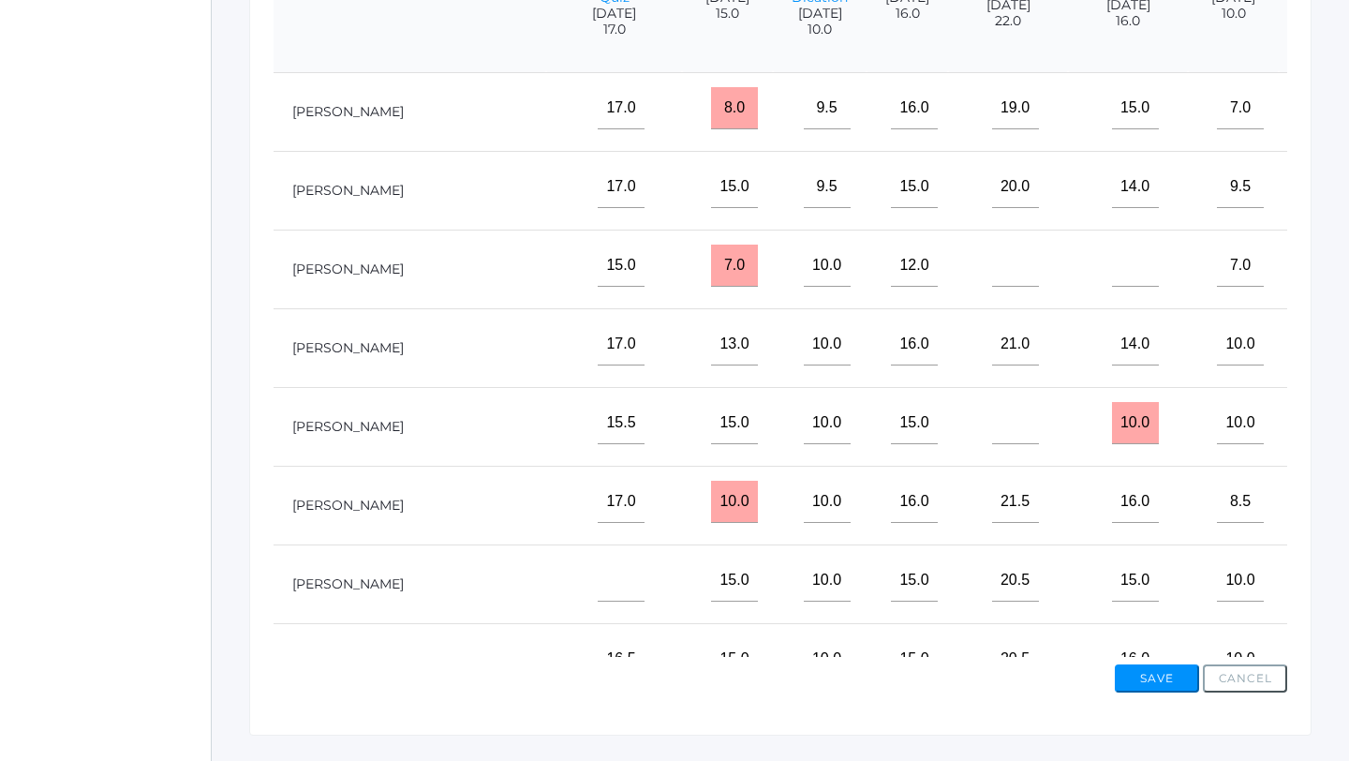
type input"] "10"
click at [1323, 435] on input"] "text" at bounding box center [1346, 423] width 47 height 42
type input"] "9"
click at [1323, 523] on input"] "text" at bounding box center [1346, 502] width 47 height 42
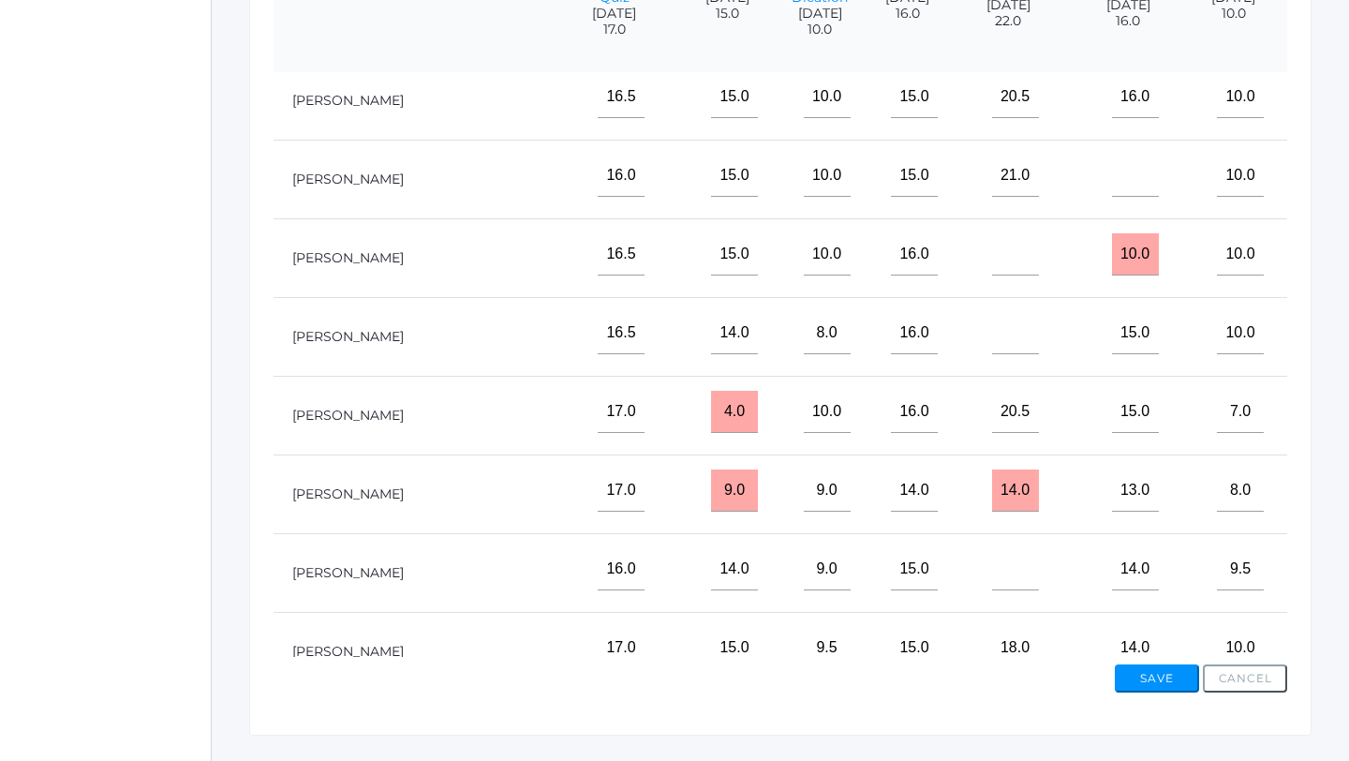
scroll to position [576, 788]
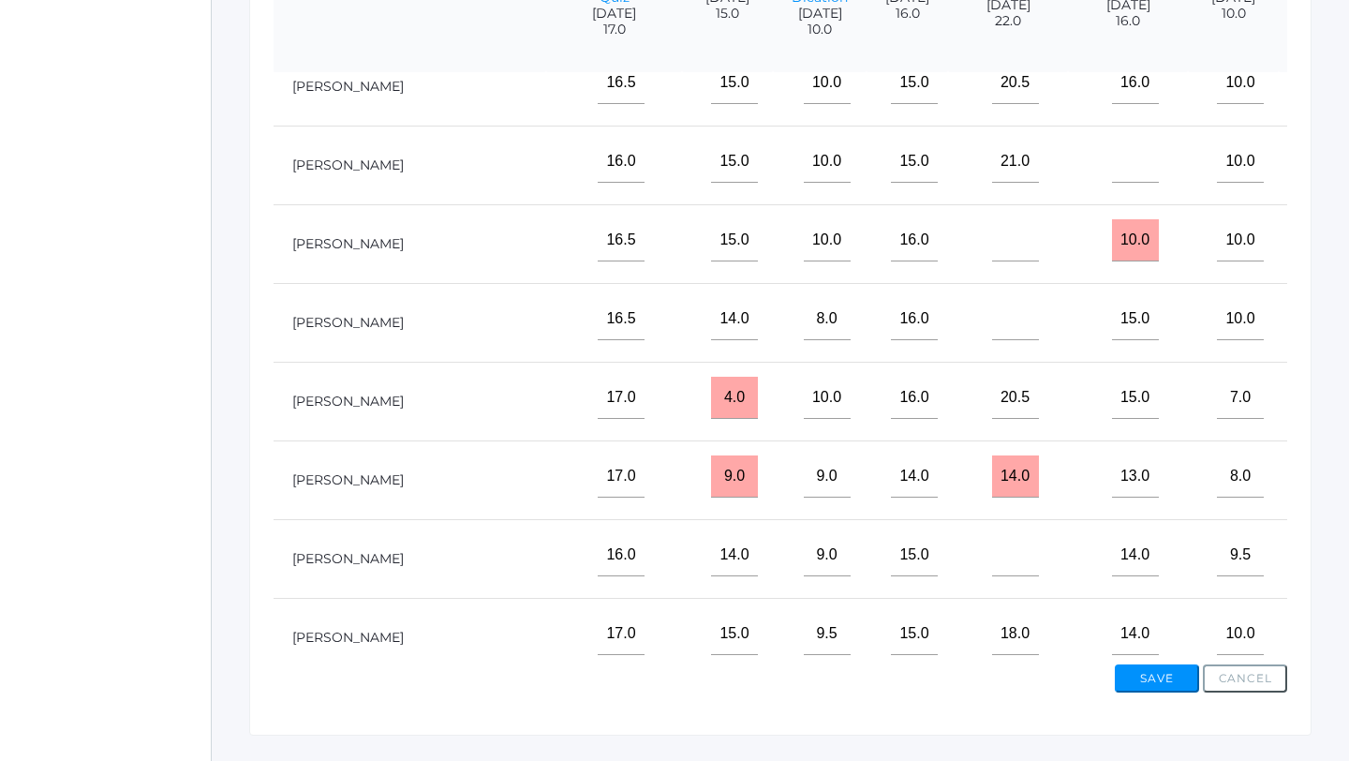
type input"] "10"
click at [1323, 494] on input"] "text" at bounding box center [1346, 476] width 47 height 42
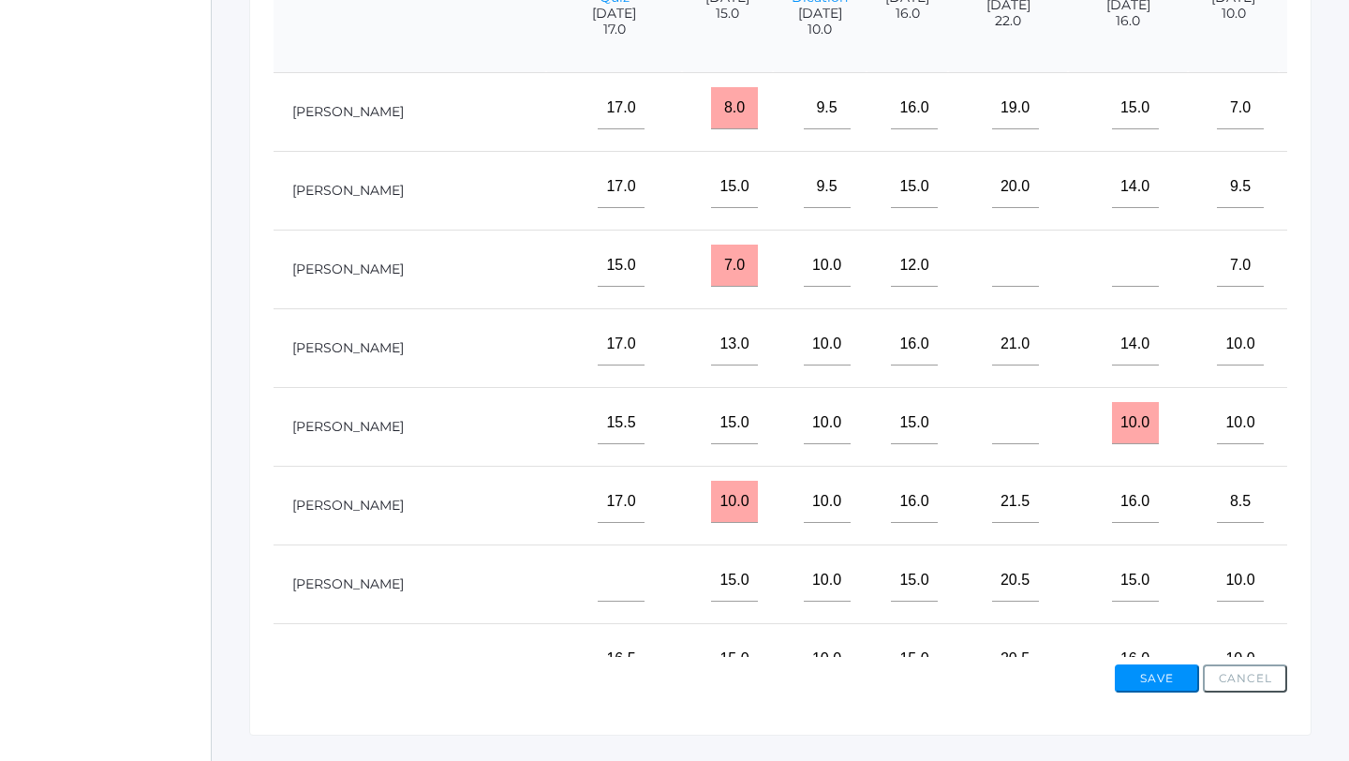
type input"] "8.5"
click at [1323, 121] on input"] "text" at bounding box center [1346, 108] width 47 height 42
type input"] "7.5"
click at [1323, 273] on input"] "text" at bounding box center [1346, 265] width 47 height 42
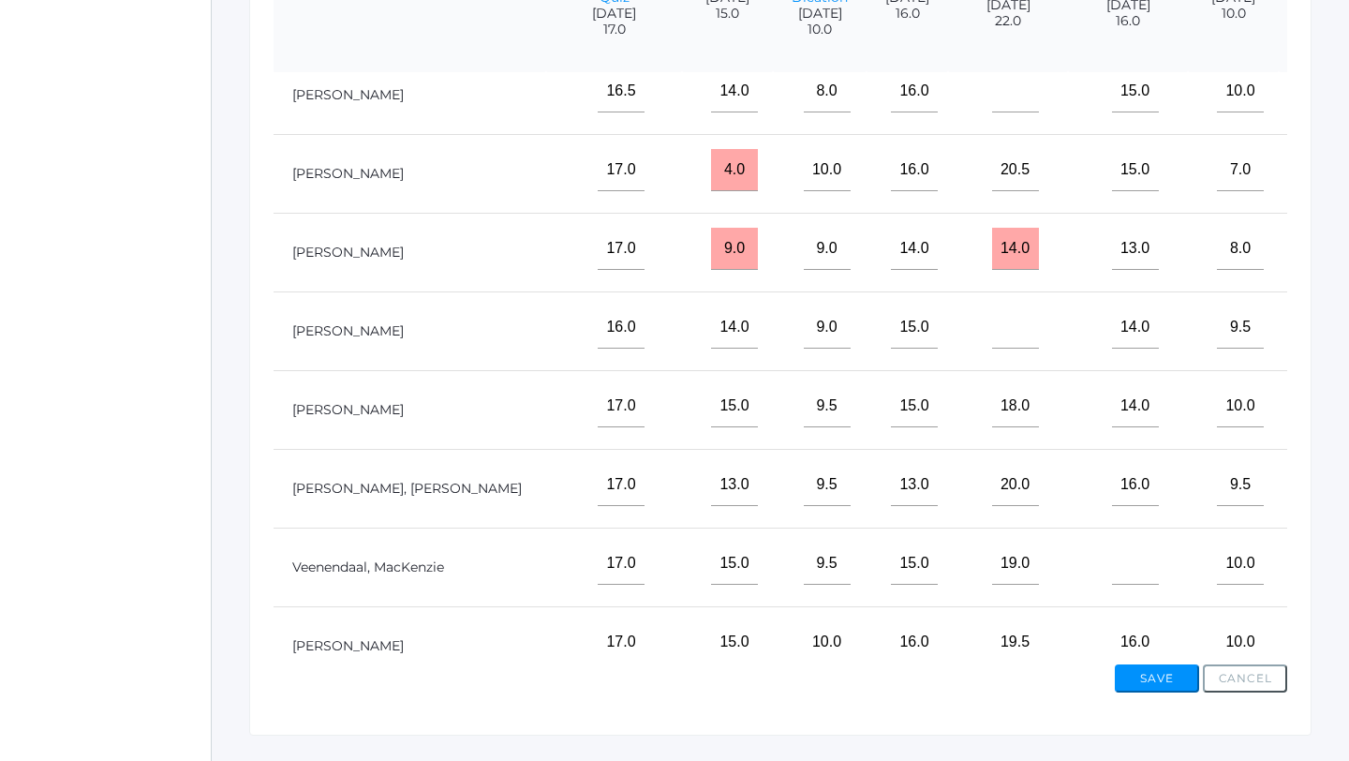
scroll to position [849, 788]
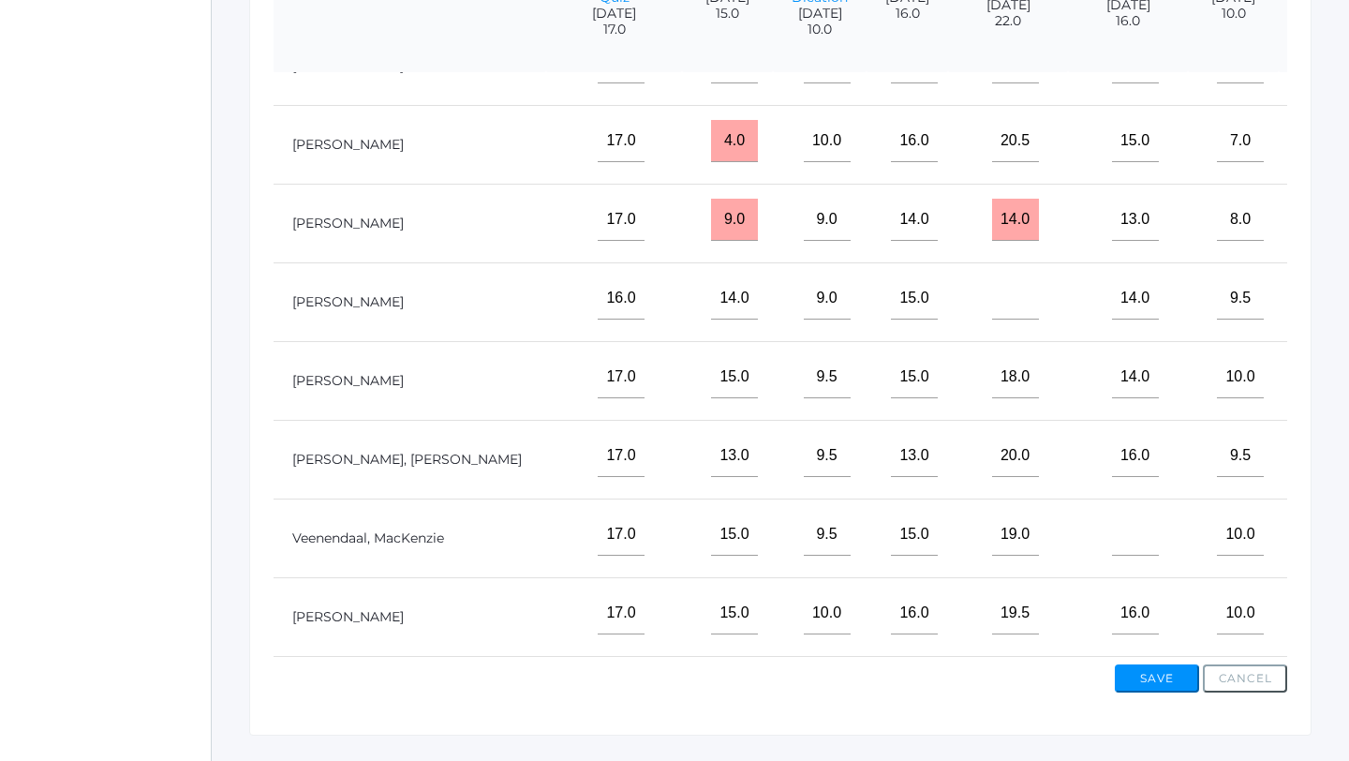
type input"] "10"
click at [1171, 673] on button "Save" at bounding box center [1157, 678] width 84 height 28
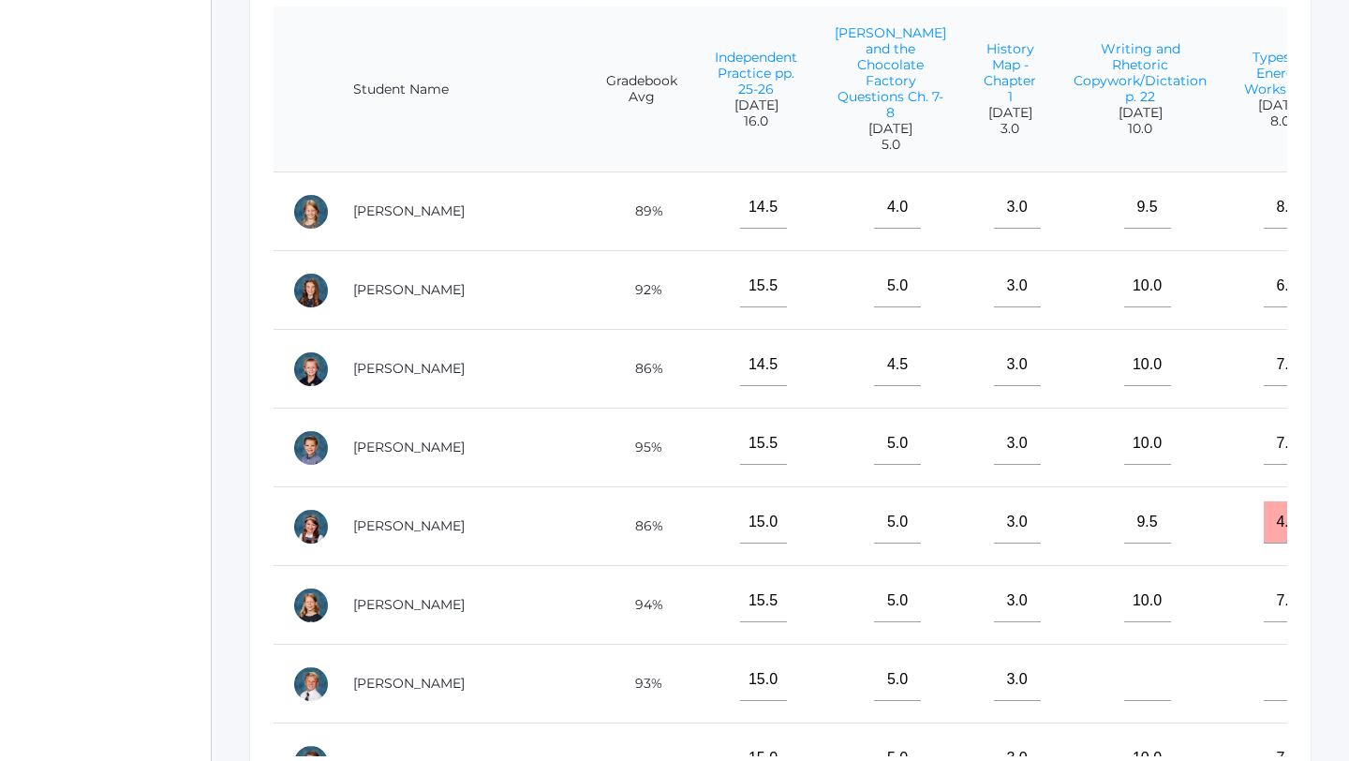
scroll to position [513, 0]
